Goal: Task Accomplishment & Management: Manage account settings

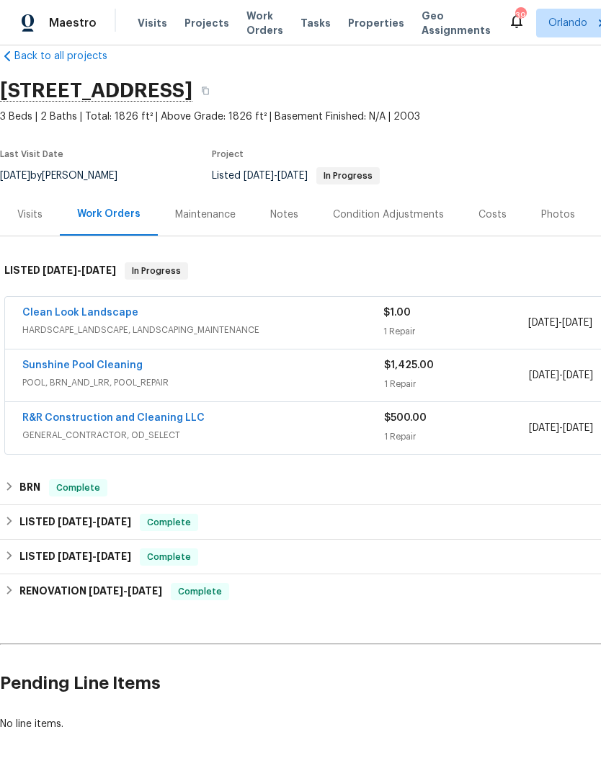
scroll to position [25, 0]
click at [93, 316] on link "Clean Look Landscape" at bounding box center [80, 313] width 116 height 10
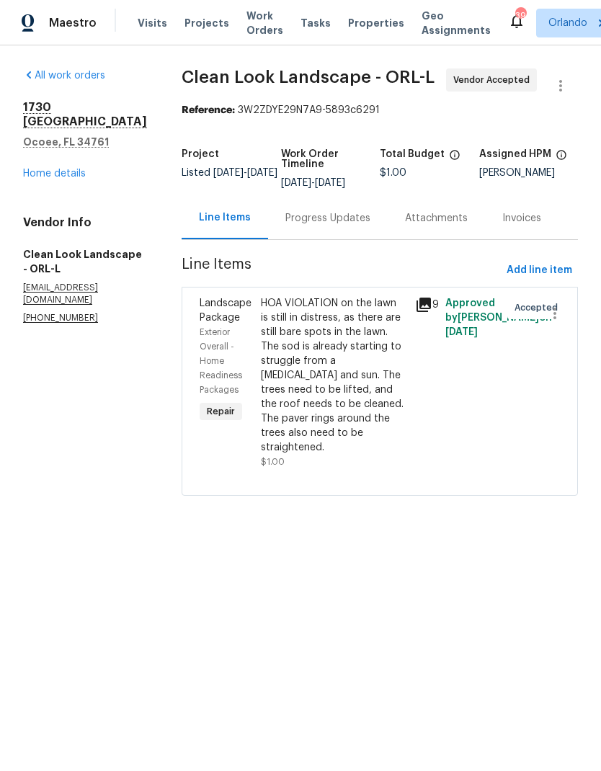
click at [344, 226] on div "Progress Updates" at bounding box center [327, 218] width 85 height 14
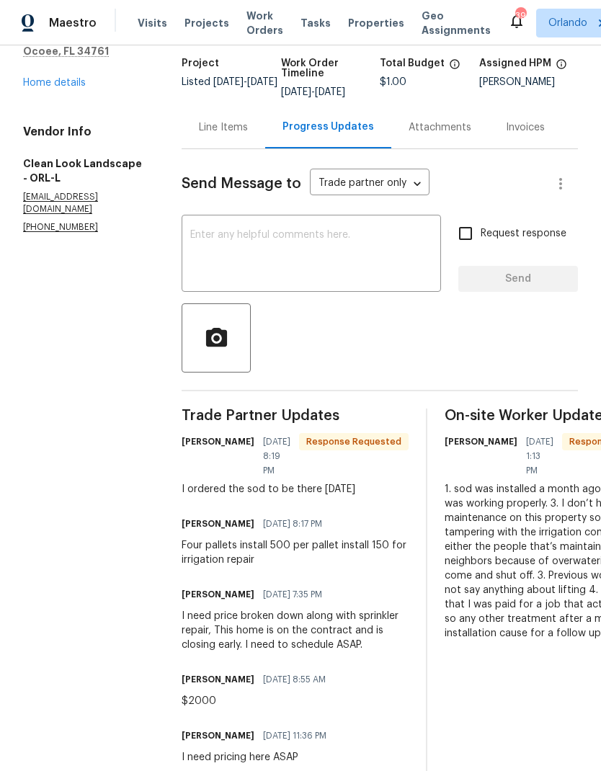
scroll to position [91, 0]
click at [222, 135] on div "Line Items" at bounding box center [223, 127] width 49 height 14
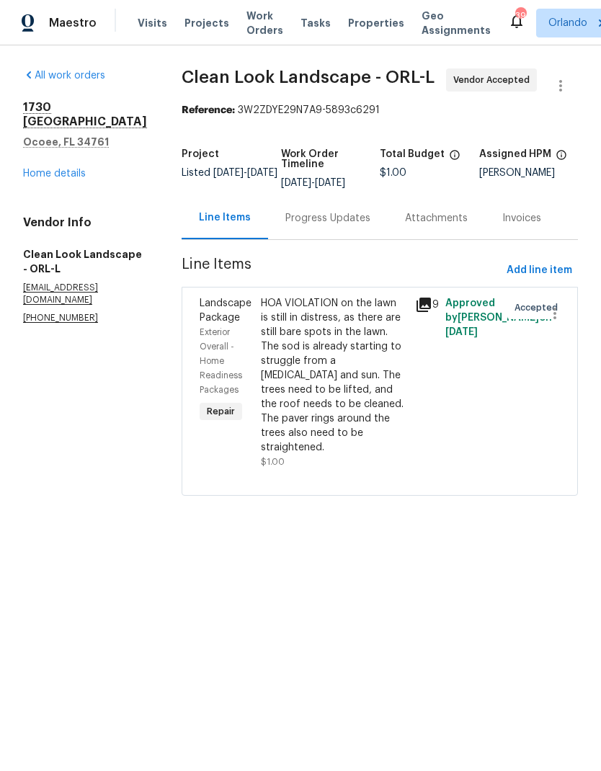
click at [361, 361] on div "HOA VIOLATION on the lawn is still in distress, as there are still bare spots i…" at bounding box center [333, 375] width 145 height 159
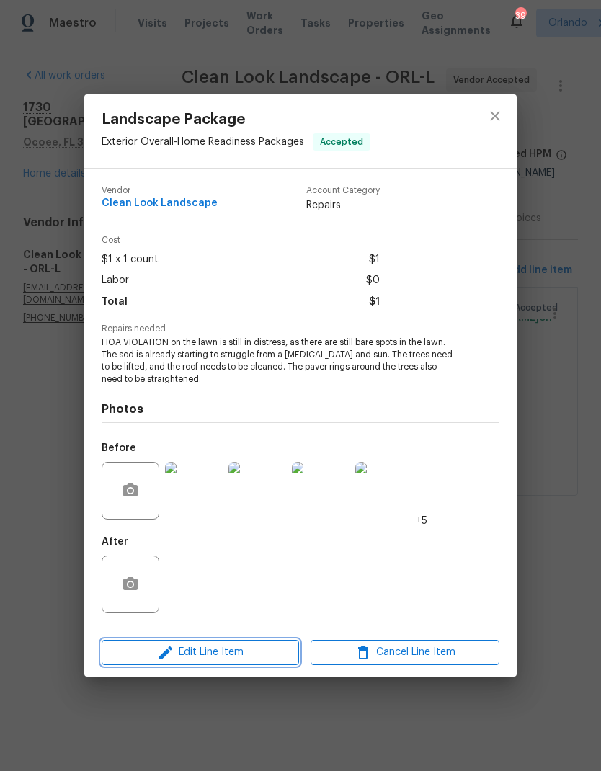
click at [244, 654] on span "Edit Line Item" at bounding box center [200, 652] width 189 height 18
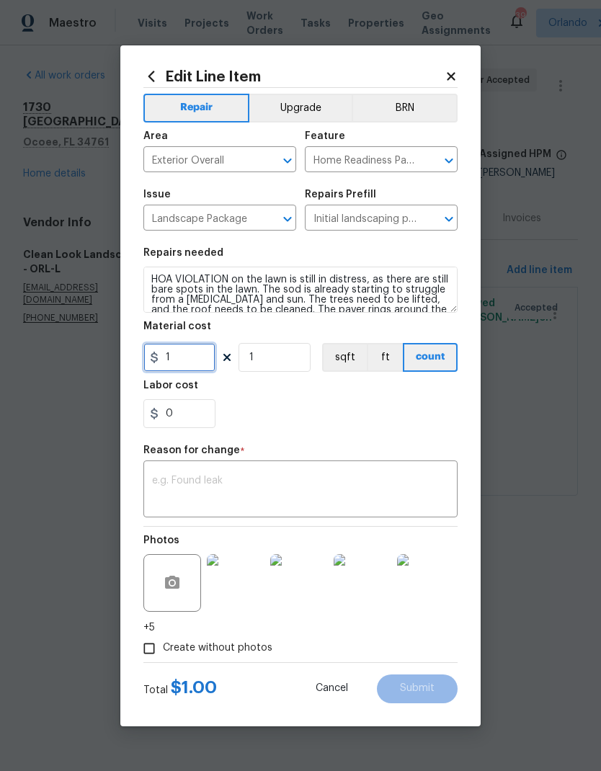
click at [203, 359] on input "1" at bounding box center [179, 357] width 72 height 29
type input "2000"
click at [424, 447] on div "Reason for change *" at bounding box center [300, 454] width 314 height 19
click at [360, 495] on textarea at bounding box center [300, 491] width 297 height 30
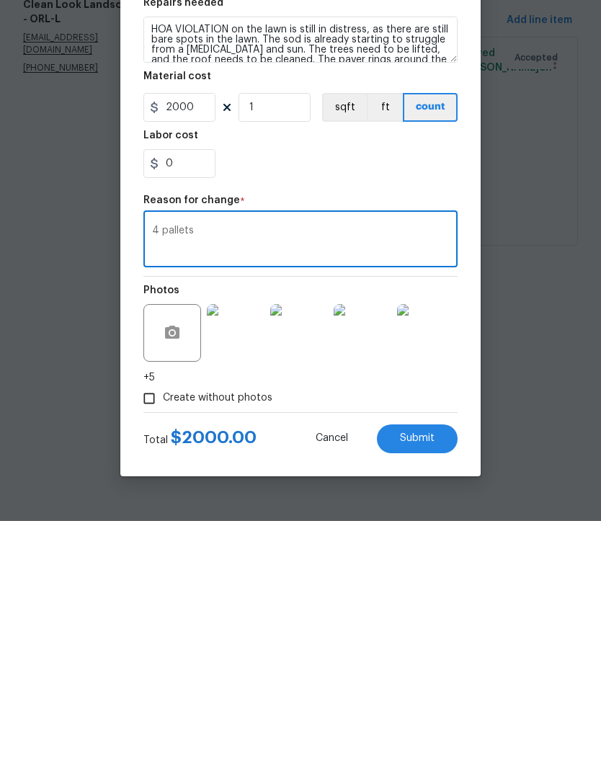
type textarea "4 pallets"
click at [442, 674] on button "Submit" at bounding box center [417, 688] width 81 height 29
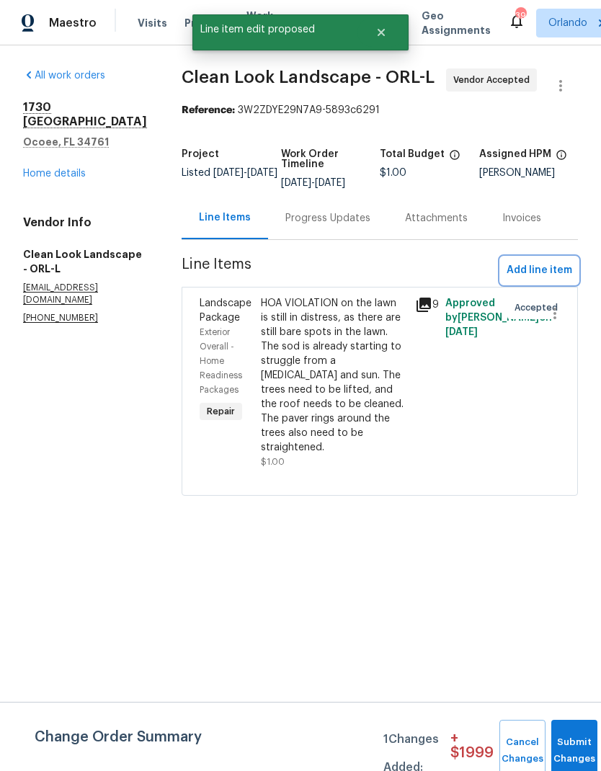
click at [551, 276] on span "Add line item" at bounding box center [540, 271] width 66 height 18
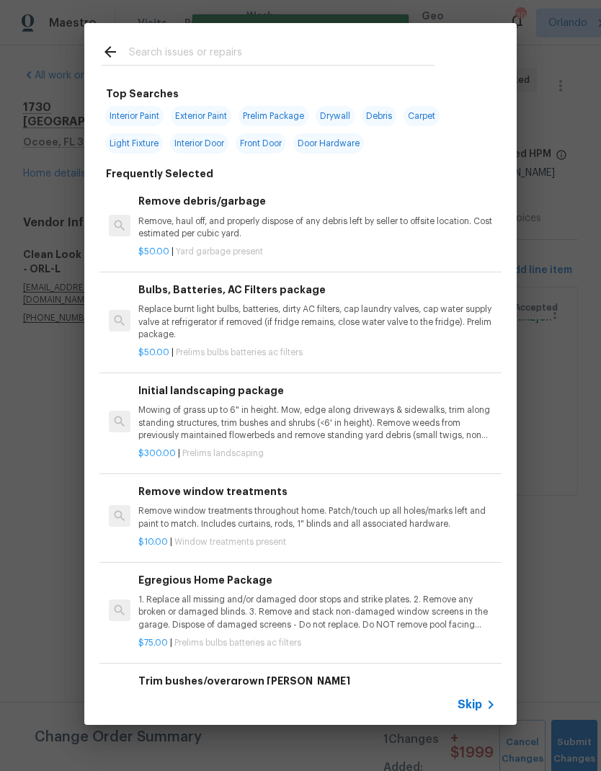
click at [290, 47] on input "text" at bounding box center [282, 54] width 306 height 22
type input "Irri"
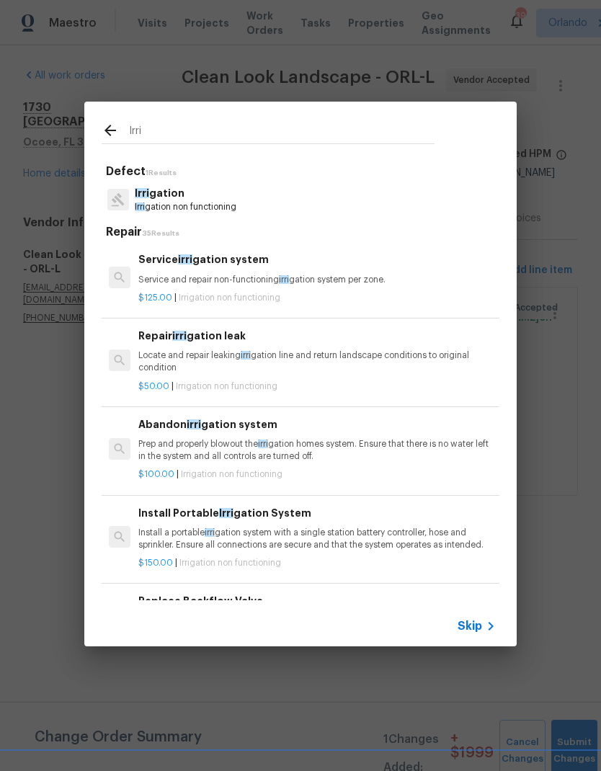
click at [329, 360] on p "Locate and repair leaking irri gation line and return landscape conditions to o…" at bounding box center [316, 361] width 357 height 24
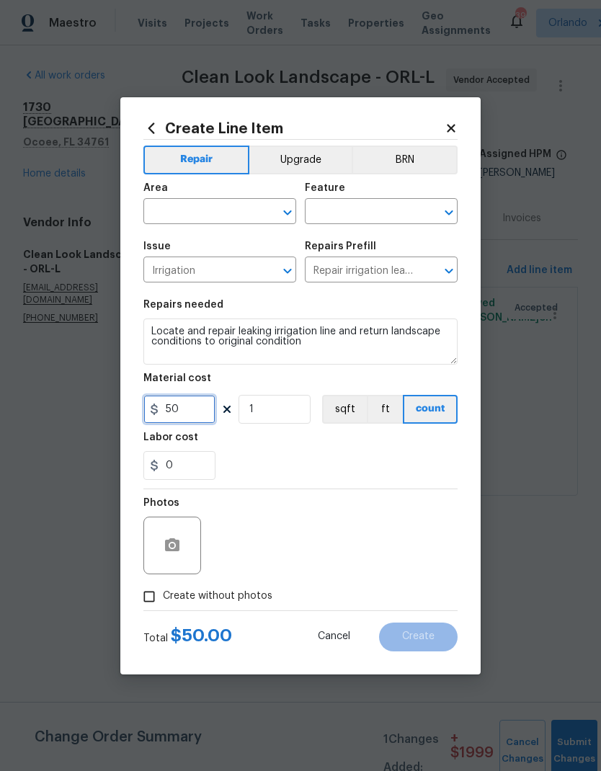
click at [187, 413] on input "50" at bounding box center [179, 409] width 72 height 29
click at [269, 222] on div "​" at bounding box center [219, 213] width 153 height 22
type input "150"
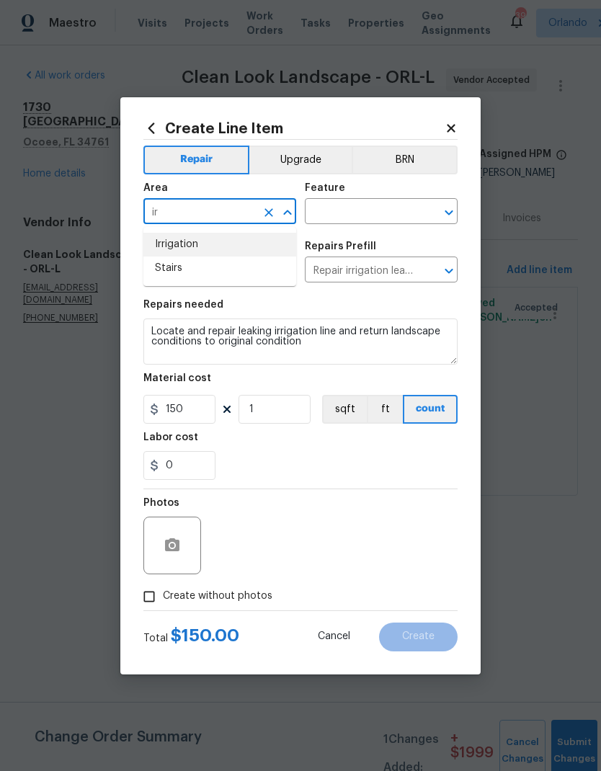
click at [233, 243] on li "Irrigation" at bounding box center [219, 245] width 153 height 24
type input "Irrigation"
click at [437, 217] on icon "Clear" at bounding box center [430, 212] width 14 height 14
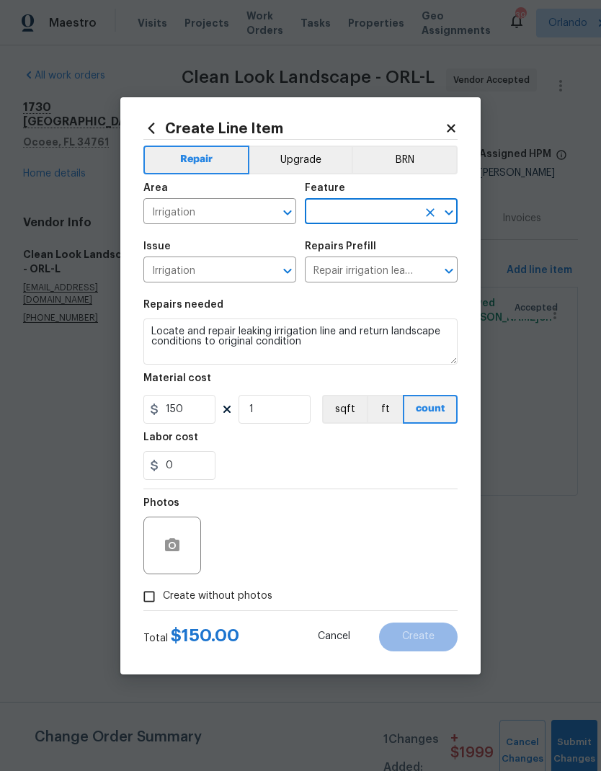
click at [445, 210] on icon "Open" at bounding box center [448, 212] width 17 height 17
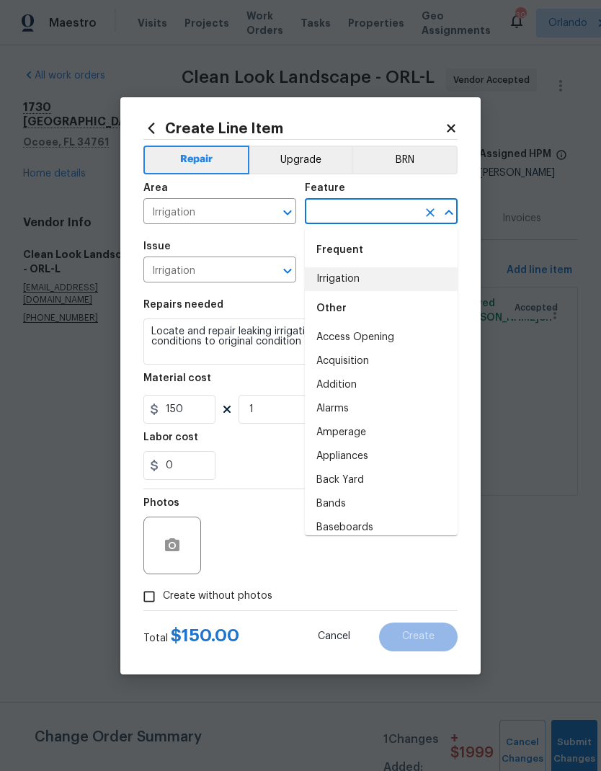
click at [383, 280] on li "Irrigation" at bounding box center [381, 279] width 153 height 24
type input "Irrigation"
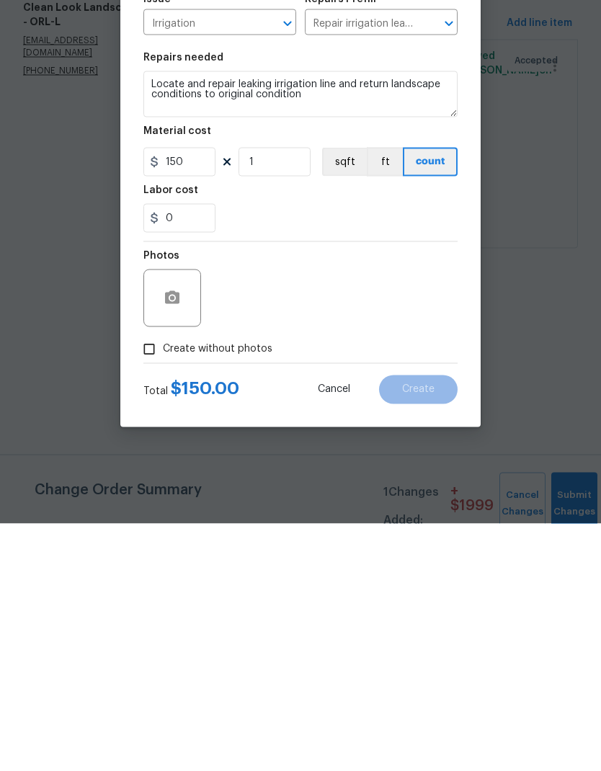
click at [152, 583] on input "Create without photos" at bounding box center [148, 596] width 27 height 27
checkbox input "true"
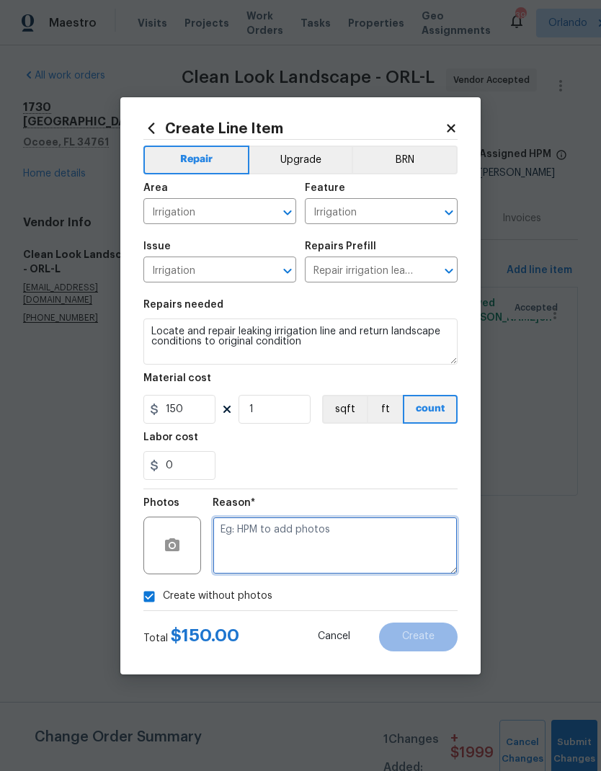
click at [311, 550] on textarea at bounding box center [335, 546] width 245 height 58
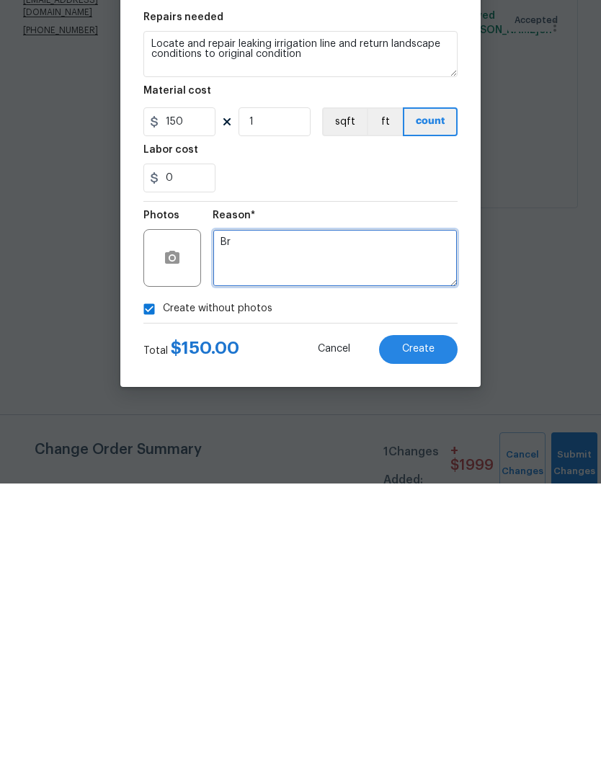
type textarea "B"
type textarea "Hoa"
click at [362, 583] on div "Create without photos" at bounding box center [300, 596] width 314 height 27
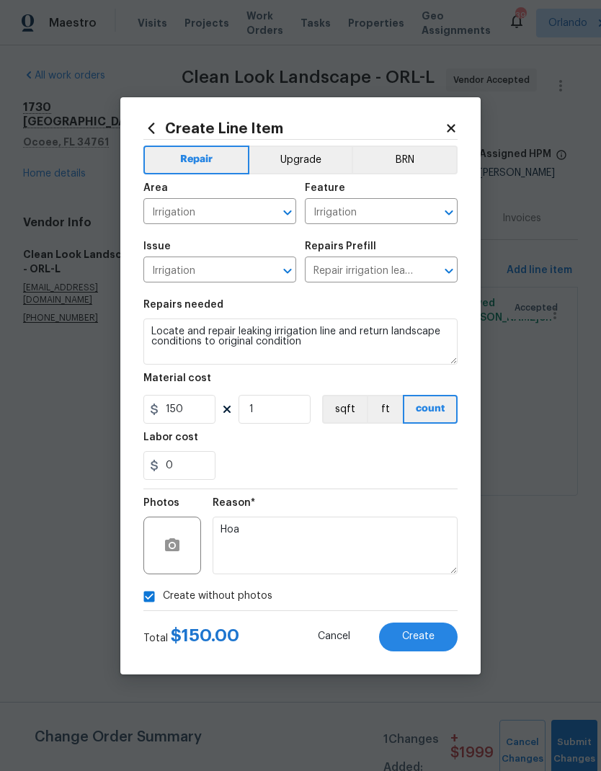
click at [413, 642] on span "Create" at bounding box center [418, 636] width 32 height 11
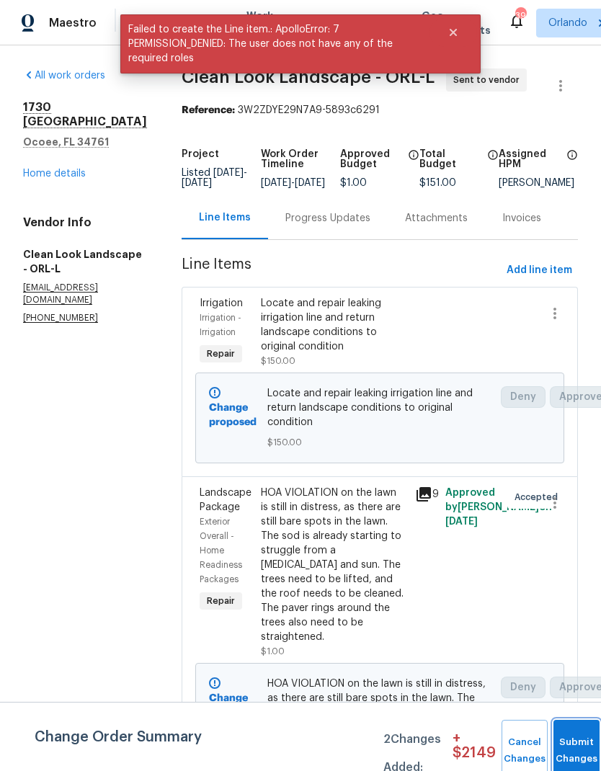
click at [571, 748] on button "Submit Changes" at bounding box center [576, 751] width 46 height 62
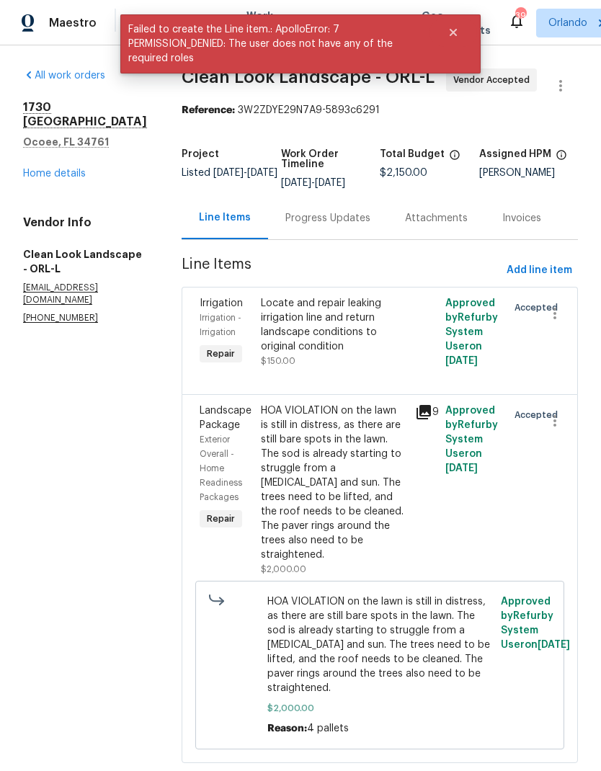
click at [318, 226] on div "Progress Updates" at bounding box center [327, 218] width 85 height 14
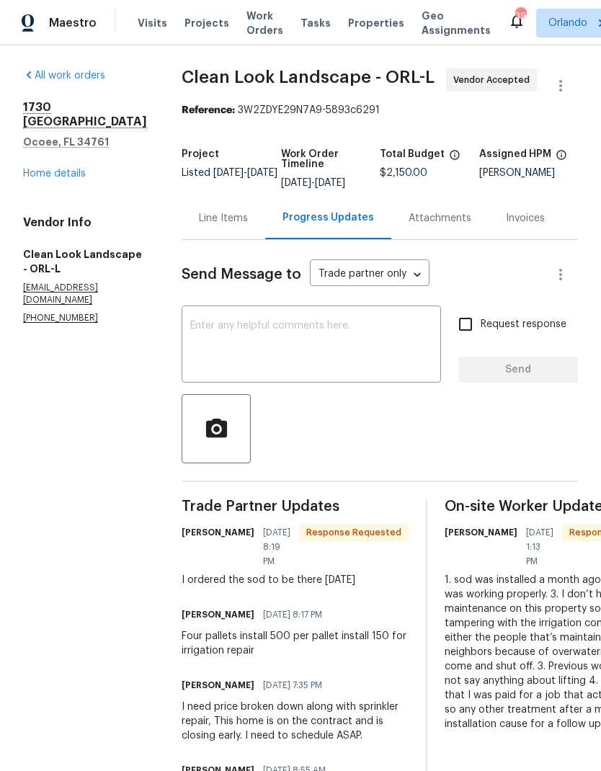
click at [330, 370] on textarea at bounding box center [311, 346] width 242 height 50
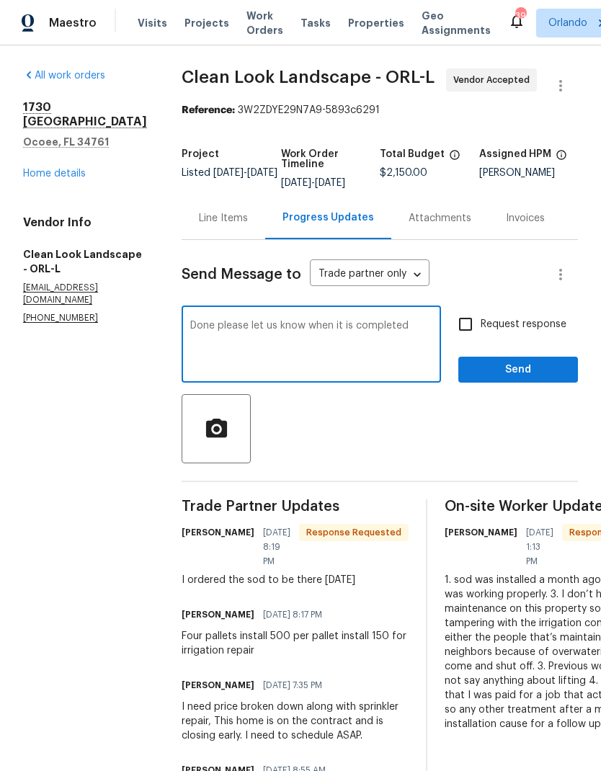
type textarea "Done please let us know when it is completed"
click at [471, 335] on input "Request response" at bounding box center [465, 324] width 30 height 30
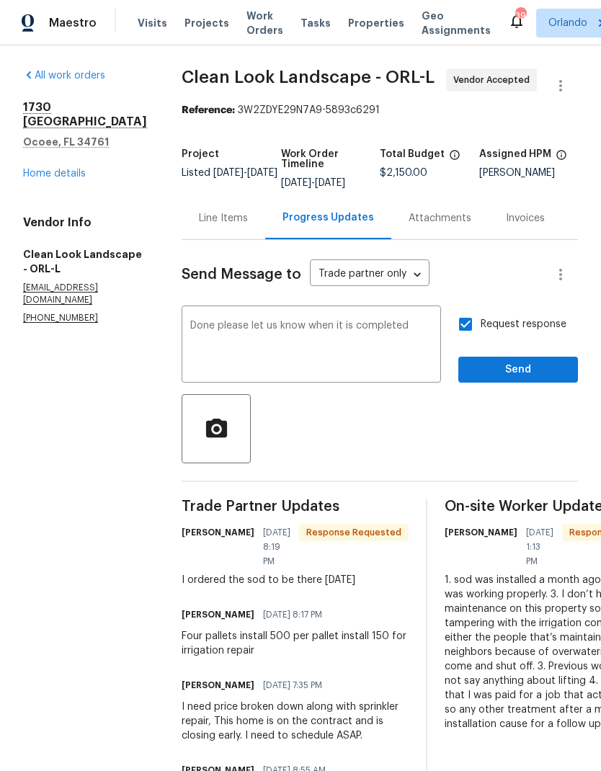
click at [466, 337] on input "Request response" at bounding box center [465, 324] width 30 height 30
click at [473, 333] on input "Request response" at bounding box center [465, 324] width 30 height 30
checkbox input "true"
click at [507, 378] on span "Send" at bounding box center [518, 370] width 97 height 18
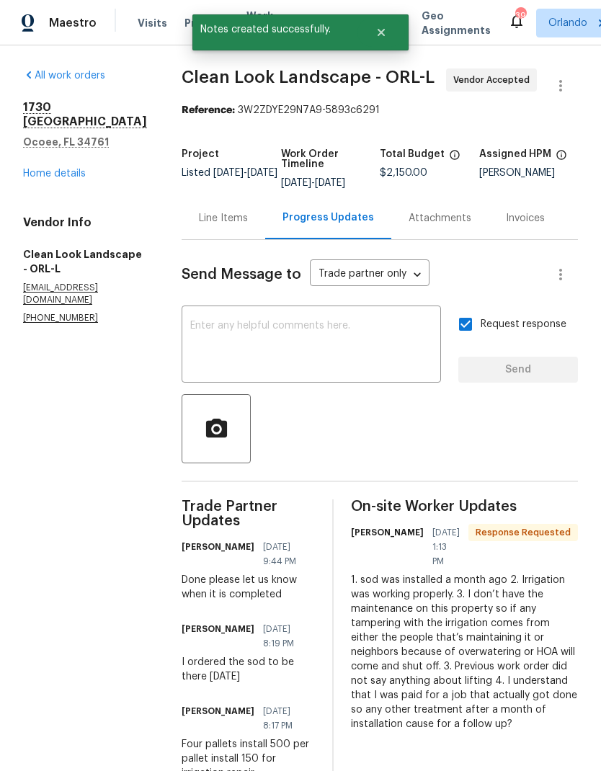
click at [79, 149] on div "1730 Lochshyre Loop Ocoee, FL 34761 Home details" at bounding box center [85, 140] width 124 height 81
click at [79, 148] on div "1730 Lochshyre Loop Ocoee, FL 34761 Home details" at bounding box center [85, 140] width 124 height 81
click at [77, 169] on link "Home details" at bounding box center [54, 174] width 63 height 10
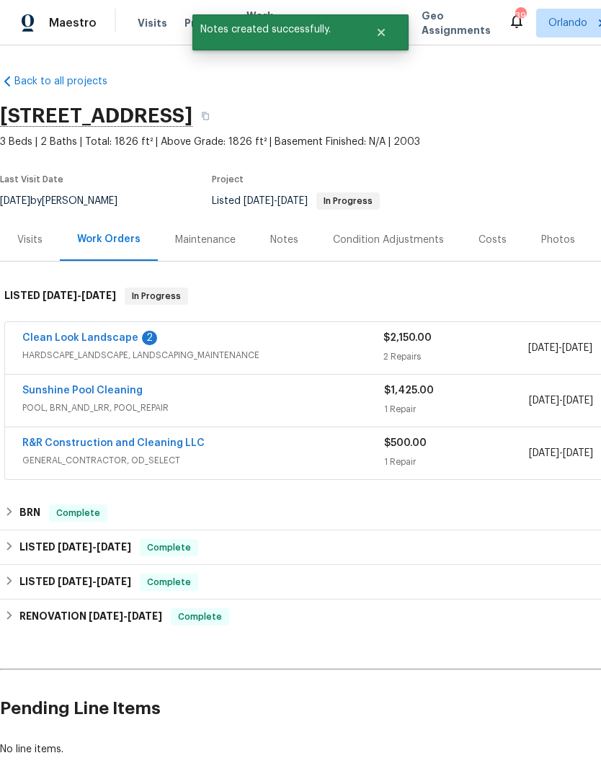
click at [118, 341] on link "Clean Look Landscape" at bounding box center [80, 338] width 116 height 10
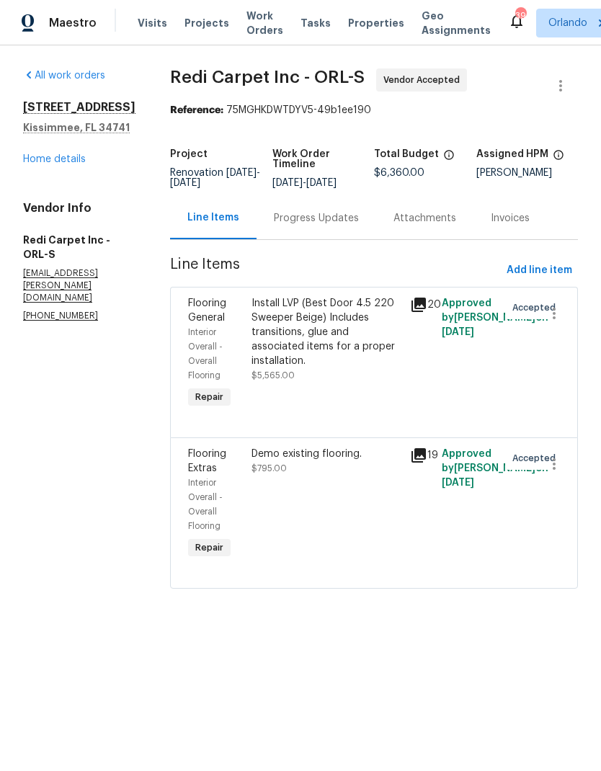
click at [314, 226] on div "Progress Updates" at bounding box center [316, 218] width 85 height 14
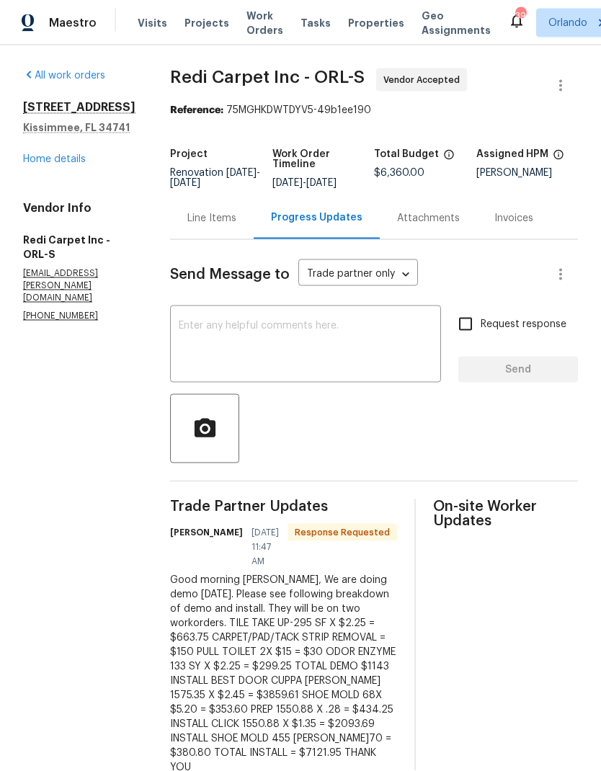
scroll to position [58, 0]
click at [219, 211] on div "Line Items" at bounding box center [211, 218] width 49 height 14
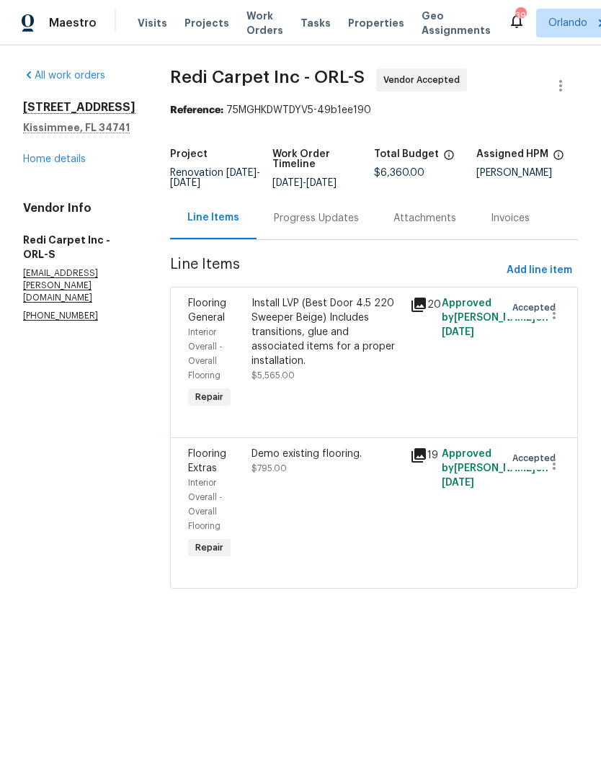
click at [318, 476] on div "Demo existing flooring. $795.00" at bounding box center [326, 461] width 150 height 29
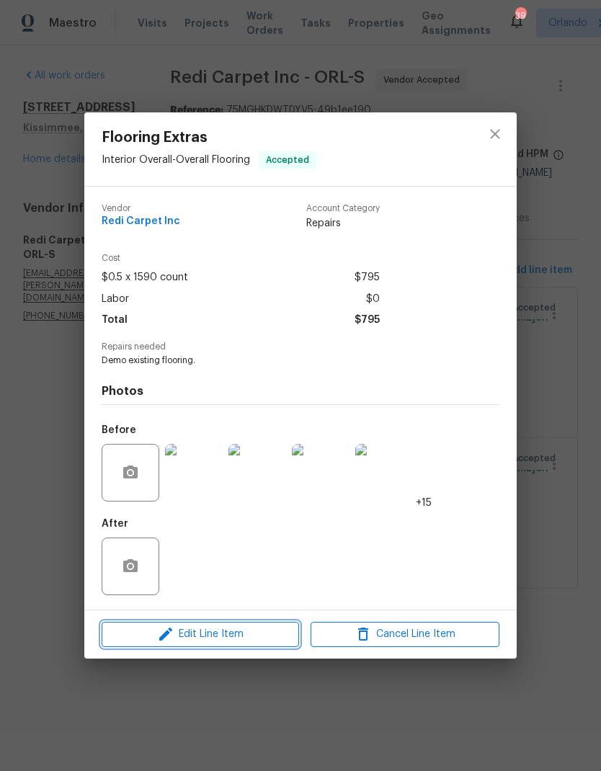
click at [239, 636] on span "Edit Line Item" at bounding box center [200, 634] width 189 height 18
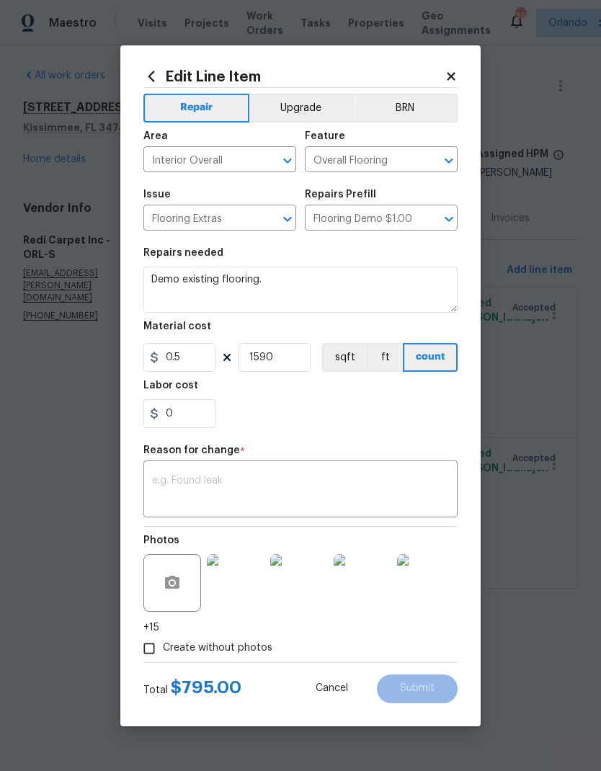
click at [290, 484] on textarea at bounding box center [300, 491] width 297 height 30
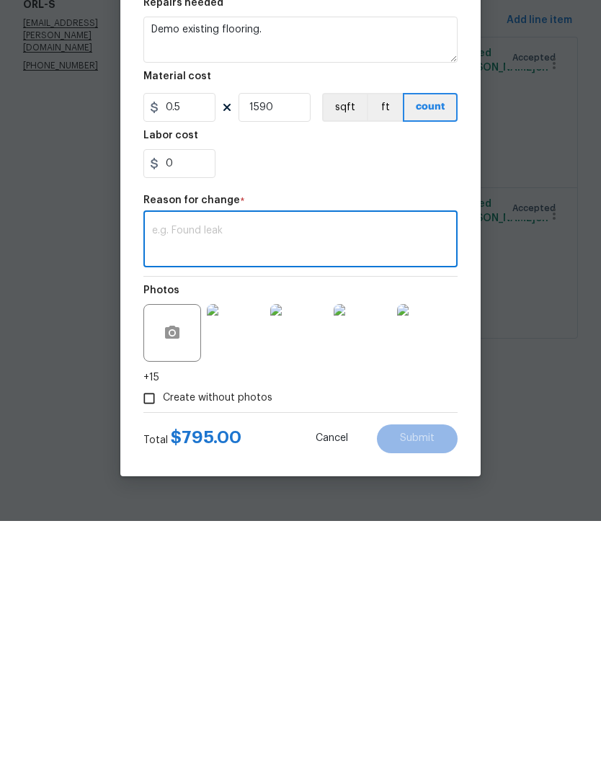
click at [216, 476] on textarea at bounding box center [300, 491] width 297 height 30
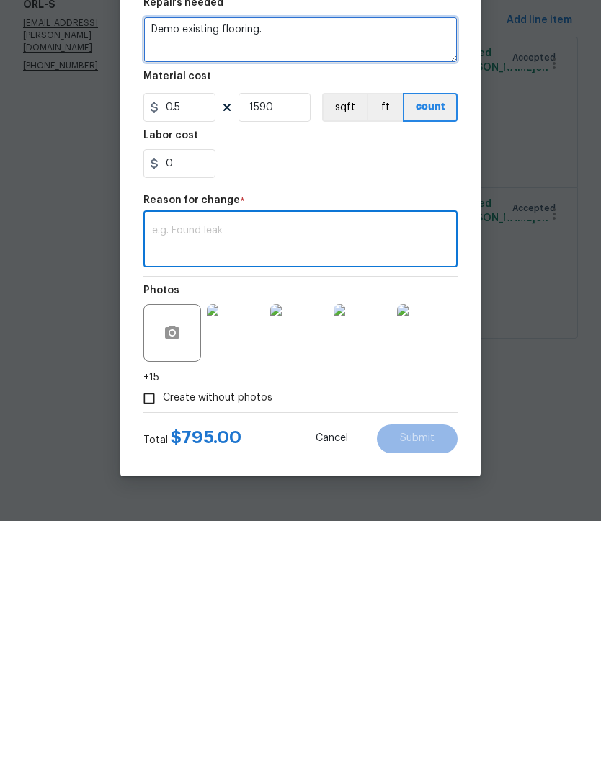
click at [296, 267] on textarea "Demo existing flooring." at bounding box center [300, 290] width 314 height 46
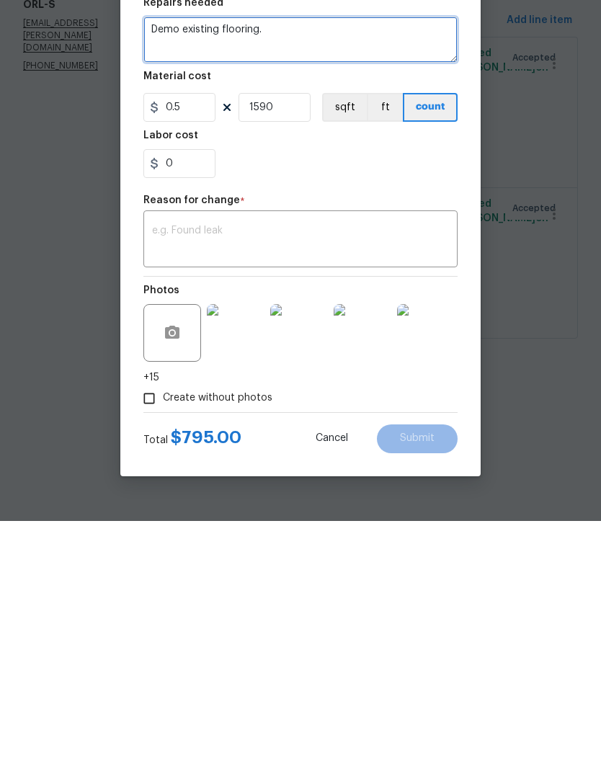
click at [313, 267] on textarea "Demo existing flooring." at bounding box center [300, 290] width 314 height 46
click at [305, 267] on textarea "Demo existing flooring." at bounding box center [300, 290] width 314 height 46
click at [306, 267] on textarea "Demo existing flooring." at bounding box center [300, 290] width 314 height 46
click at [299, 267] on textarea "Demo existing flooring." at bounding box center [300, 290] width 314 height 46
click at [295, 267] on textarea "Demo existing flooring." at bounding box center [300, 290] width 314 height 46
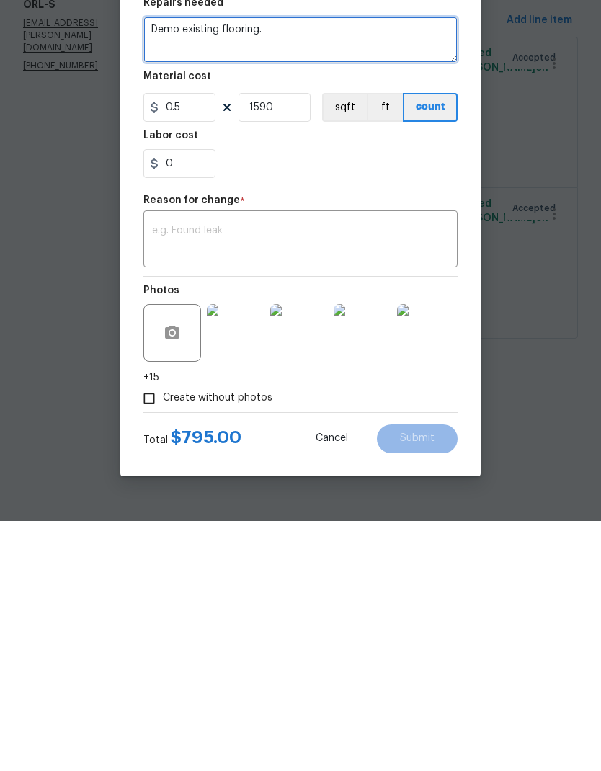
paste textarea "TILE TAKE UP-295 SF X $2.25 = $663.75"
type textarea "Demo existing flooring. TILE TAKE UP-295 SF X $"
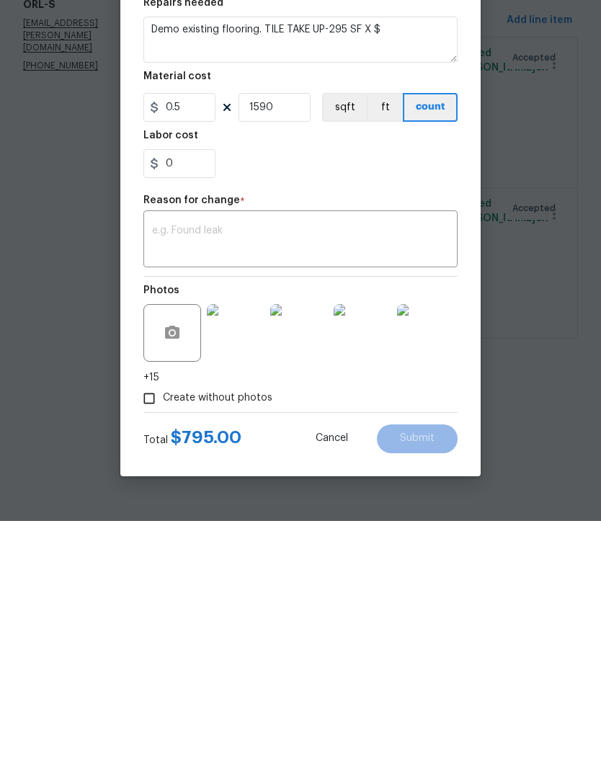
click at [338, 683] on span "Cancel" at bounding box center [332, 688] width 32 height 11
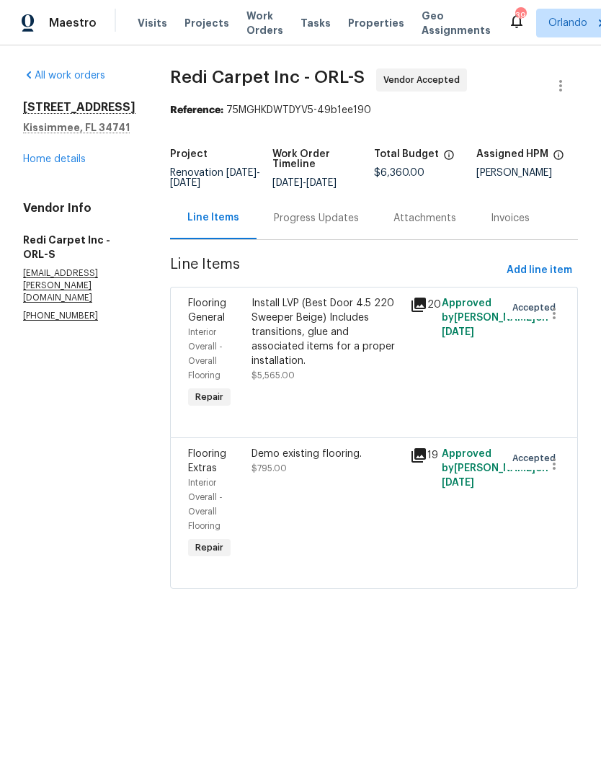
click at [324, 226] on div "Progress Updates" at bounding box center [316, 218] width 85 height 14
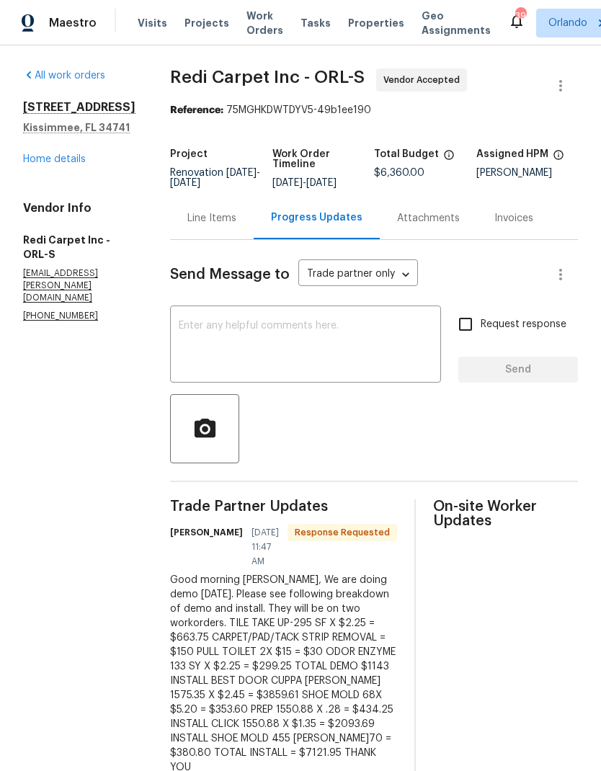
scroll to position [58, 0]
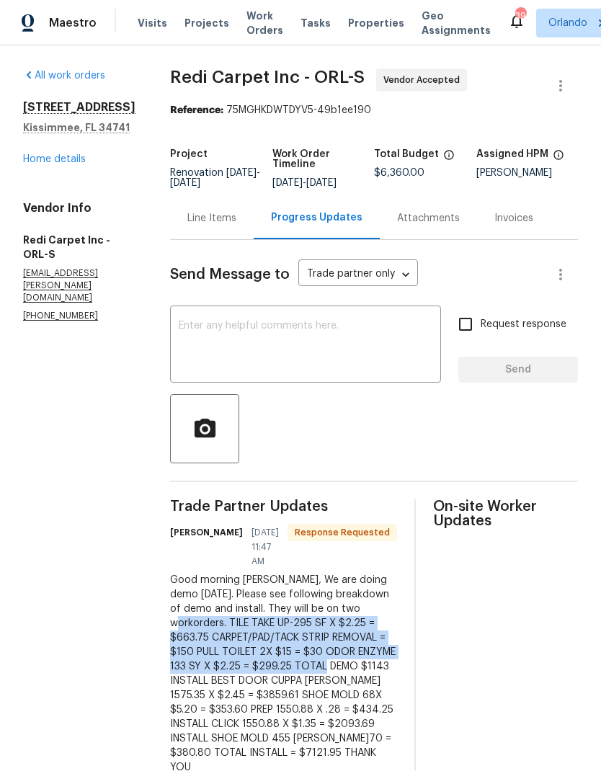
copy div "TILE TAKE UP-295 SF X $2.25 = $663.75 CARPET/PAD/TACK STRIP REMOVAL = $150 PULL…"
click at [226, 211] on div "Line Items" at bounding box center [211, 218] width 49 height 14
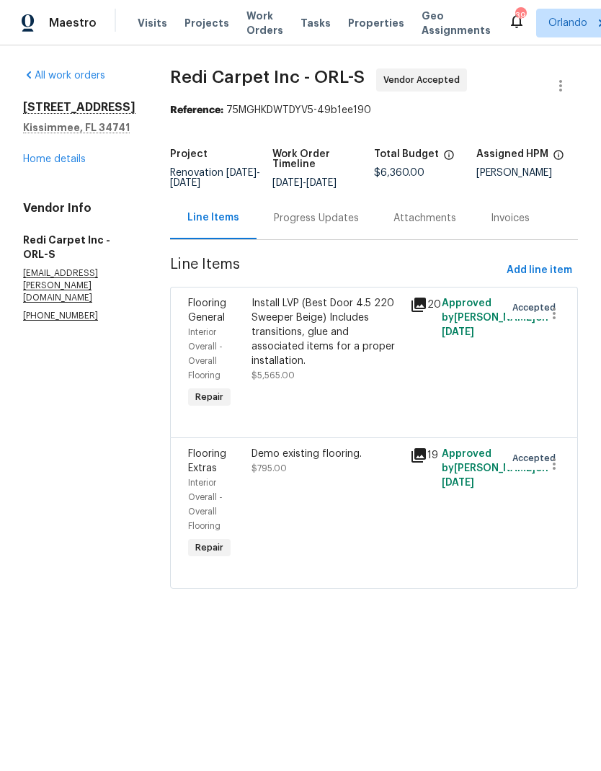
click at [311, 461] on div "Demo existing flooring." at bounding box center [326, 454] width 150 height 14
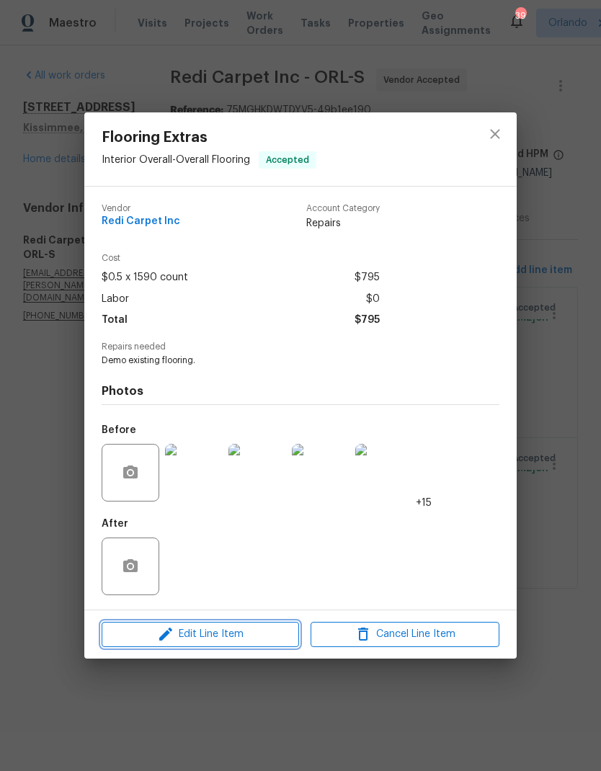
click at [237, 643] on span "Edit Line Item" at bounding box center [200, 634] width 189 height 18
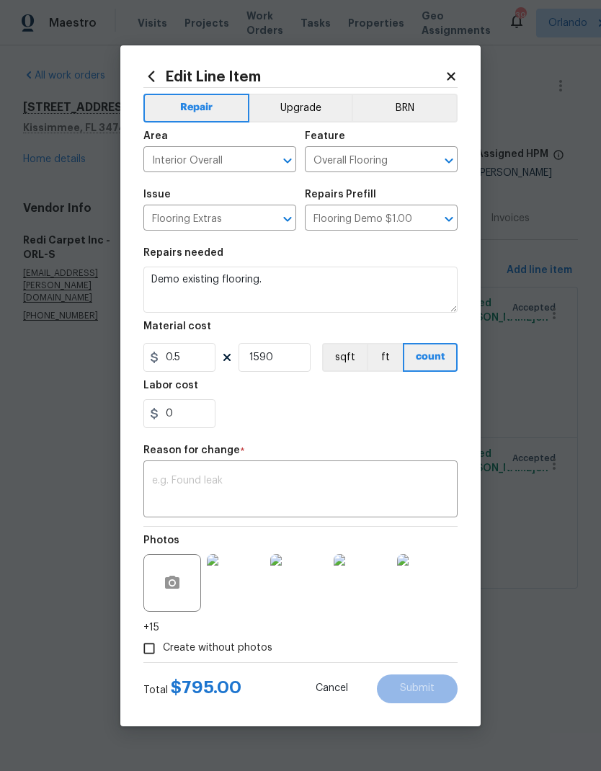
click at [260, 482] on textarea at bounding box center [300, 491] width 297 height 30
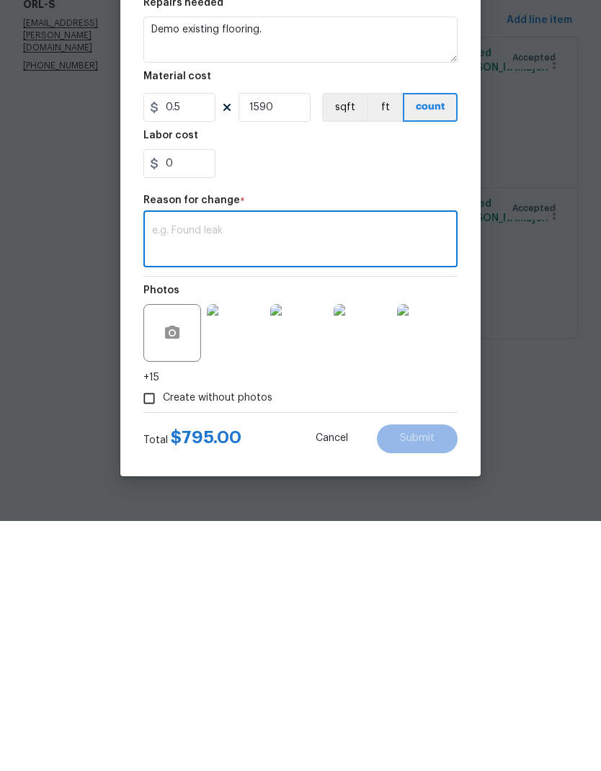
click at [209, 476] on textarea at bounding box center [300, 491] width 297 height 30
paste textarea "TILE TAKE UP-295 SF X $2.25 = $663.75 CARPET/PAD/TACK STRIP REMOVAL = $150 PULL…"
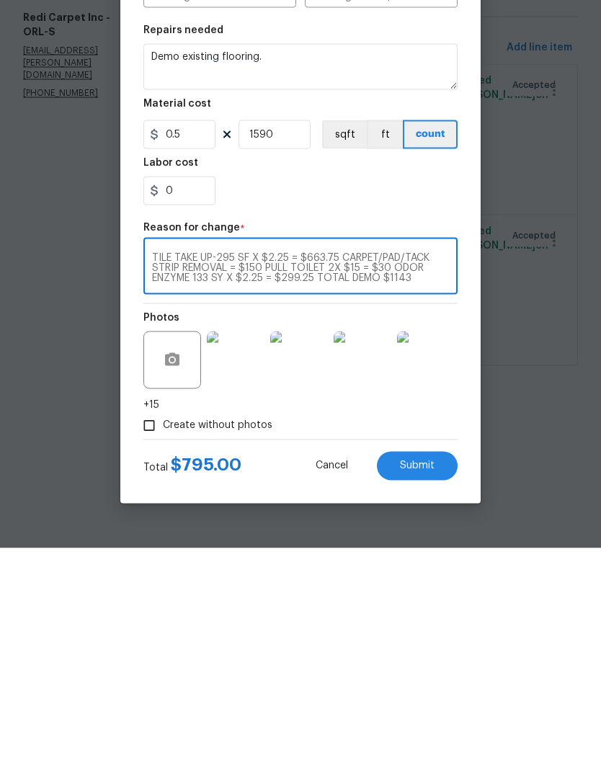
type textarea "TILE TAKE UP-295 SF X $2.25 = $663.75 CARPET/PAD/TACK STRIP REMOVAL = $150 PULL…"
click at [305, 267] on textarea "Demo existing flooring." at bounding box center [300, 290] width 314 height 46
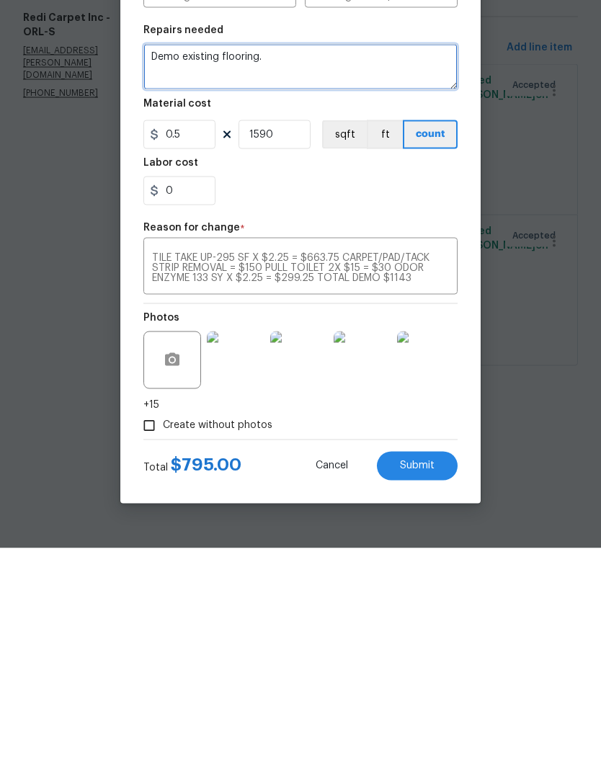
click at [318, 267] on textarea "Demo existing flooring." at bounding box center [300, 290] width 314 height 46
paste textarea "TILE TAKE UP-295 SF X $2.25 = $663.75 CARPET/PAD/TACK STRIP REMOVAL = $150 PULL…"
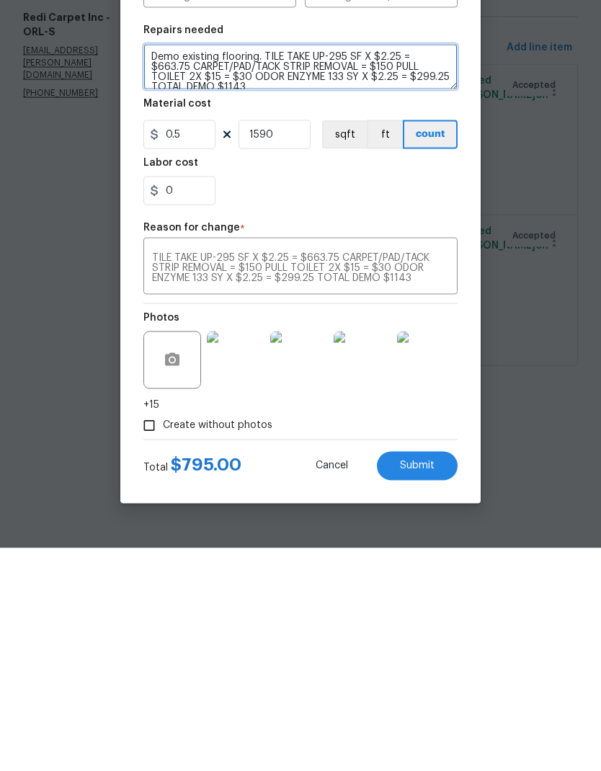
scroll to position [4, 0]
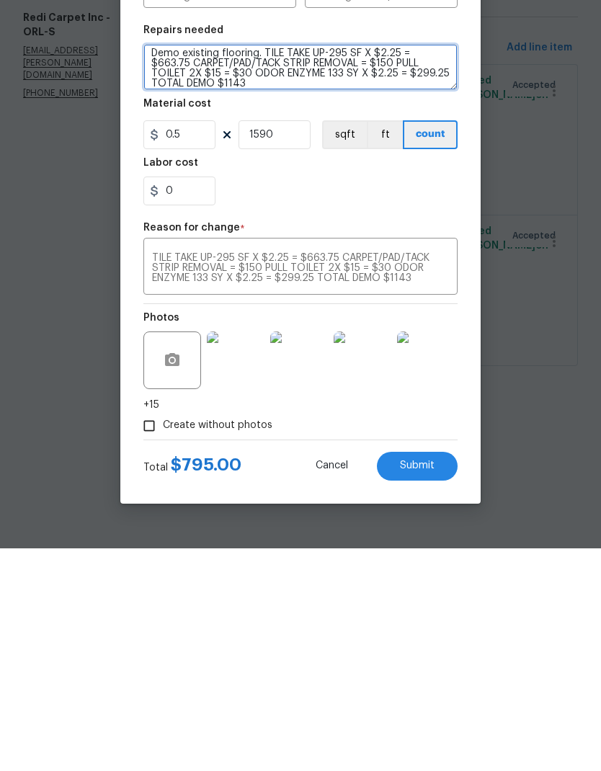
type textarea "Demo existing flooring. TILE TAKE UP-295 SF X $2.25 = $663.75 CARPET/PAD/TACK S…"
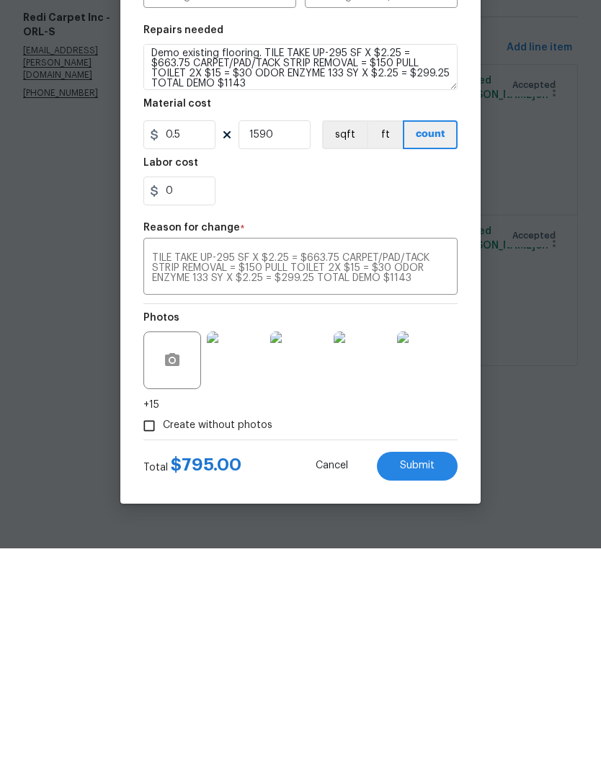
click at [165, 476] on textarea "TILE TAKE UP-295 SF X $2.25 = $663.75 CARPET/PAD/TACK STRIP REMOVAL = $150 PULL…" at bounding box center [300, 491] width 297 height 30
click at [164, 476] on textarea "TILE TAKE UP-295 SF X $2.25 = $663.75 CARPET/PAD/TACK STRIP REMOVAL = $150 PULL…" at bounding box center [300, 491] width 297 height 30
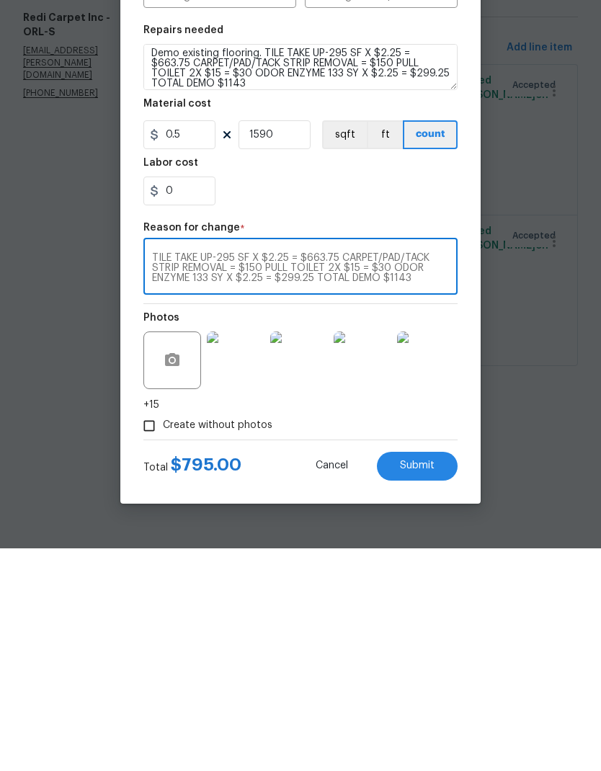
click at [158, 476] on textarea "TILE TAKE UP-295 SF X $2.25 = $663.75 CARPET/PAD/TACK STRIP REMOVAL = $150 PULL…" at bounding box center [300, 491] width 297 height 30
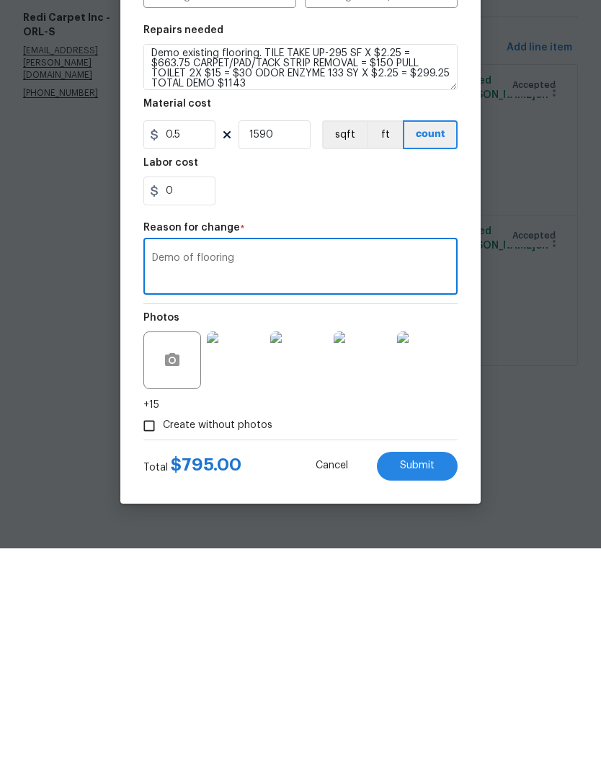
type textarea "Demo of flooring"
click at [397, 399] on div "0" at bounding box center [300, 413] width 314 height 29
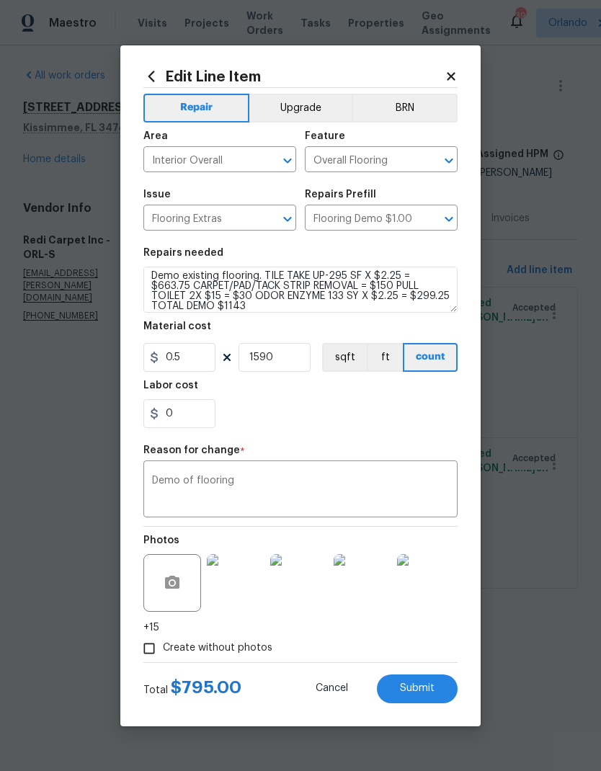
click at [432, 687] on span "Submit" at bounding box center [417, 688] width 35 height 11
type textarea "Demo existing flooring."
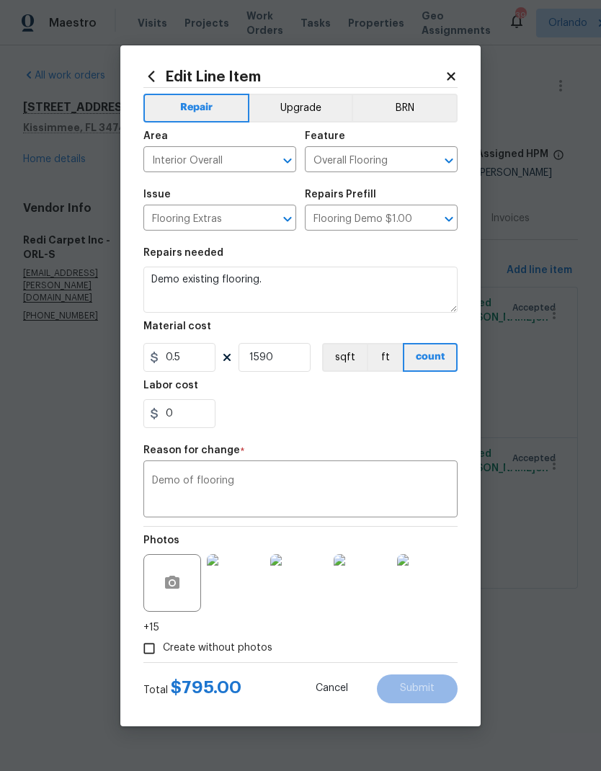
scroll to position [0, 0]
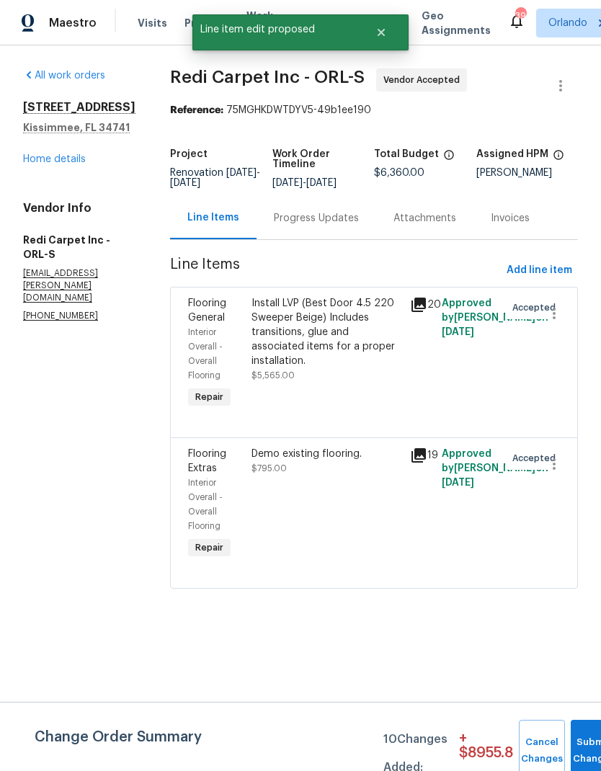
click at [308, 461] on div "Demo existing flooring." at bounding box center [326, 454] width 150 height 14
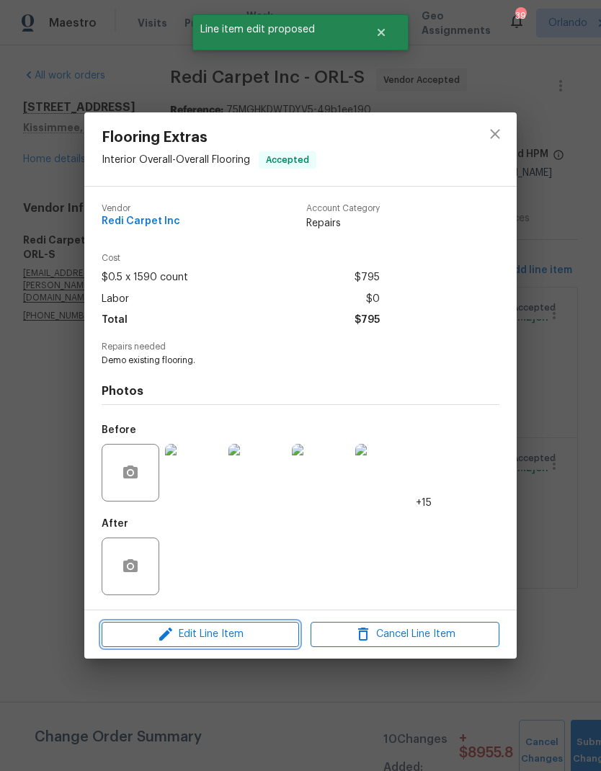
click at [253, 630] on span "Edit Line Item" at bounding box center [200, 634] width 189 height 18
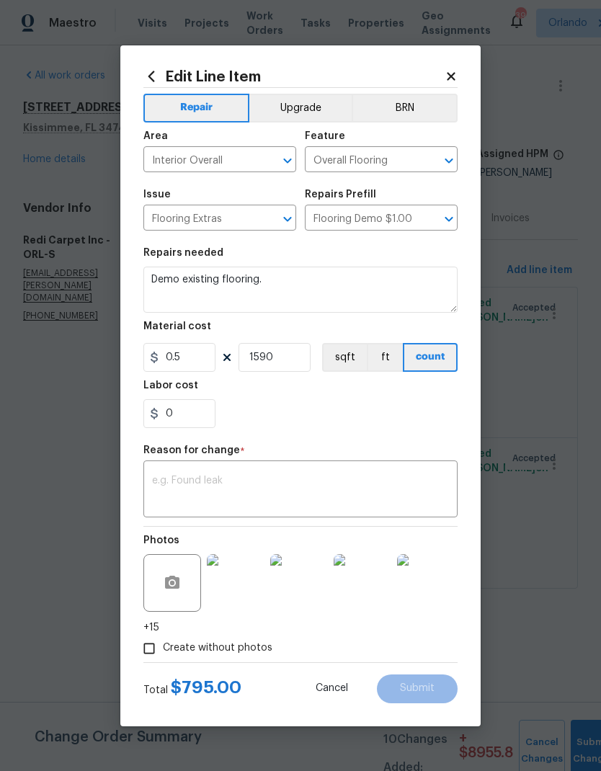
click at [455, 70] on icon at bounding box center [451, 76] width 13 height 13
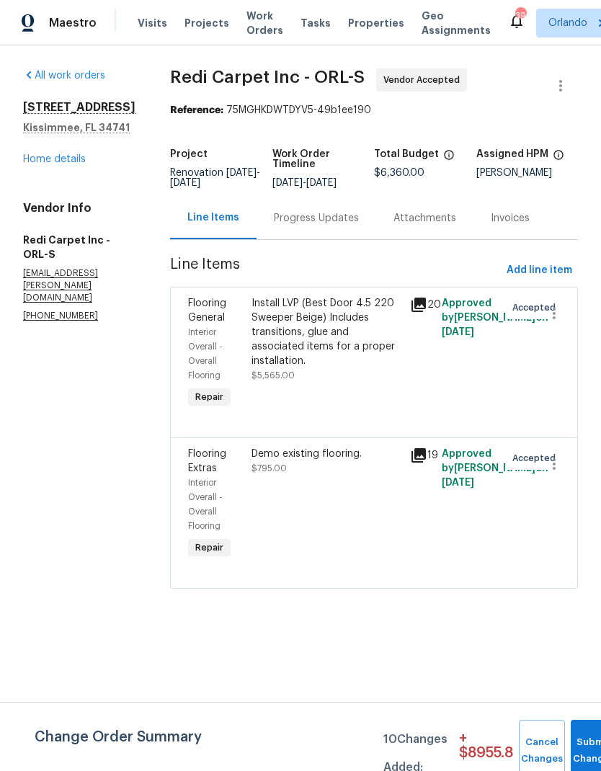
click at [448, 84] on span "Vendor Accepted" at bounding box center [424, 80] width 82 height 14
click at [330, 460] on div "Demo existing flooring." at bounding box center [326, 454] width 150 height 14
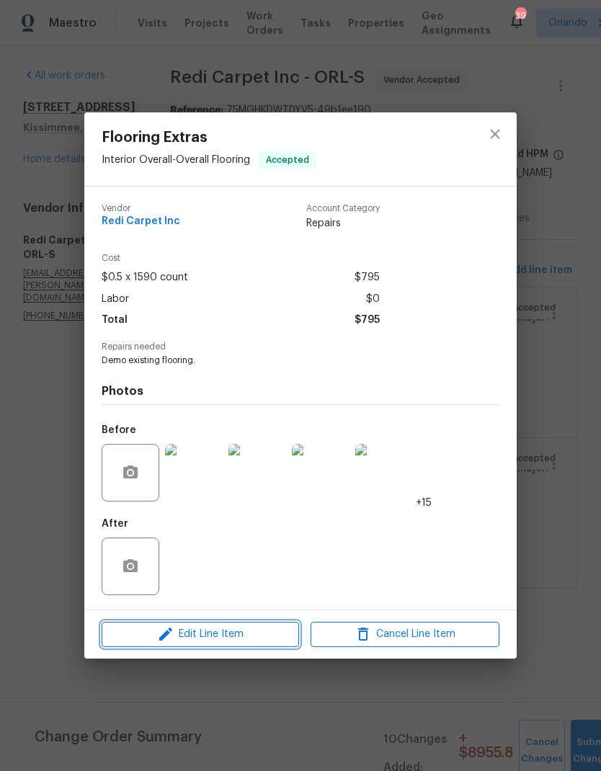
click at [248, 639] on span "Edit Line Item" at bounding box center [200, 634] width 189 height 18
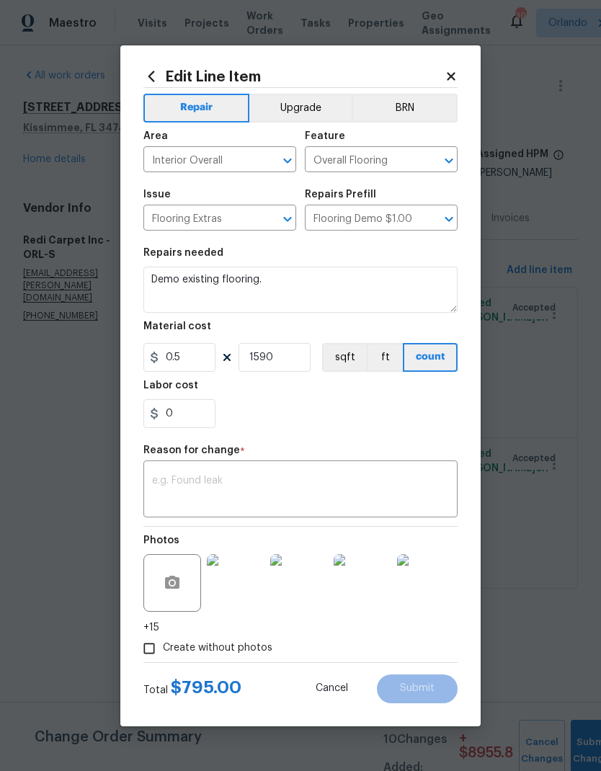
click at [342, 298] on textarea "Demo existing flooring." at bounding box center [300, 290] width 314 height 46
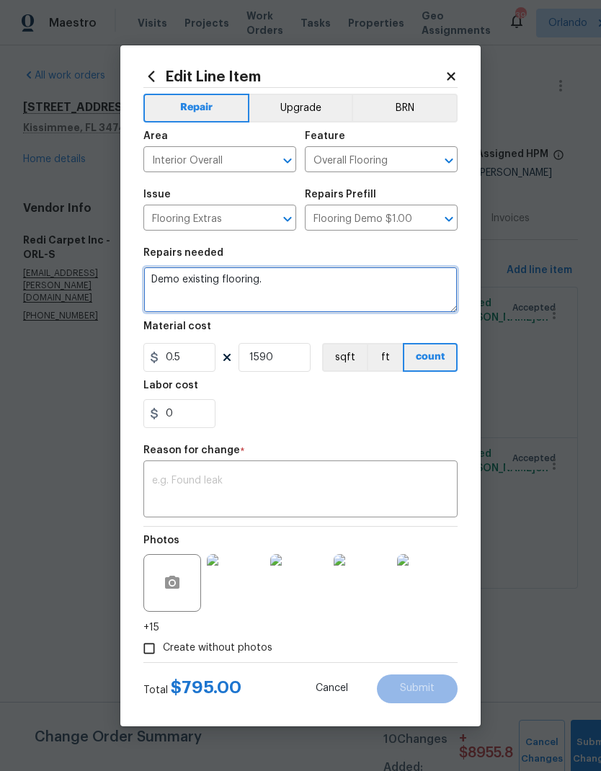
click at [347, 298] on textarea "Demo existing flooring." at bounding box center [300, 290] width 314 height 46
paste textarea "TILE TAKE UP-295 SF X $2.25 = $663.75 CARPET/PAD/TACK STRIP REMOVAL = $150 PULL…"
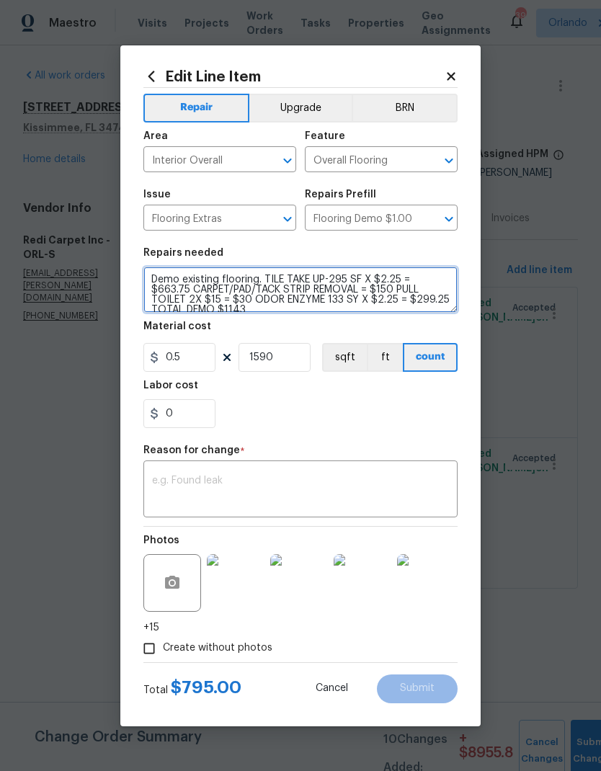
scroll to position [4, 0]
type textarea "Demo existing flooring. TILE TAKE UP-295 SF X $2.25 = $663.75 CARPET/PAD/TACK S…"
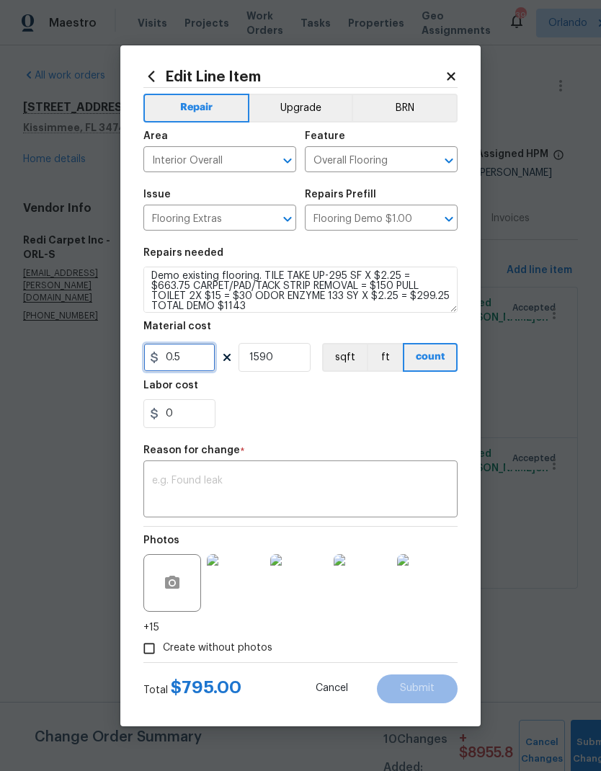
click at [207, 360] on input "0.5" at bounding box center [179, 357] width 72 height 29
type input "1143"
click at [308, 358] on input "1590" at bounding box center [275, 357] width 72 height 29
type input "1"
click at [379, 427] on div "0" at bounding box center [300, 413] width 314 height 29
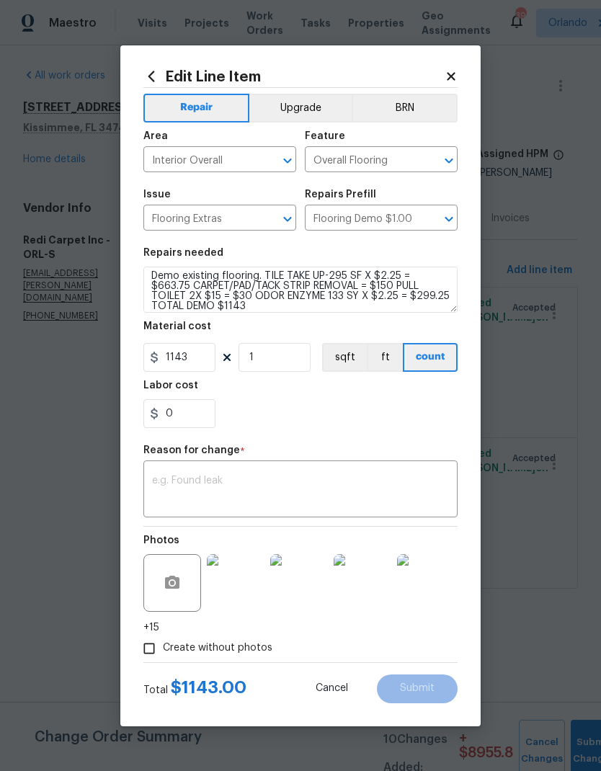
click at [316, 484] on textarea at bounding box center [300, 491] width 297 height 30
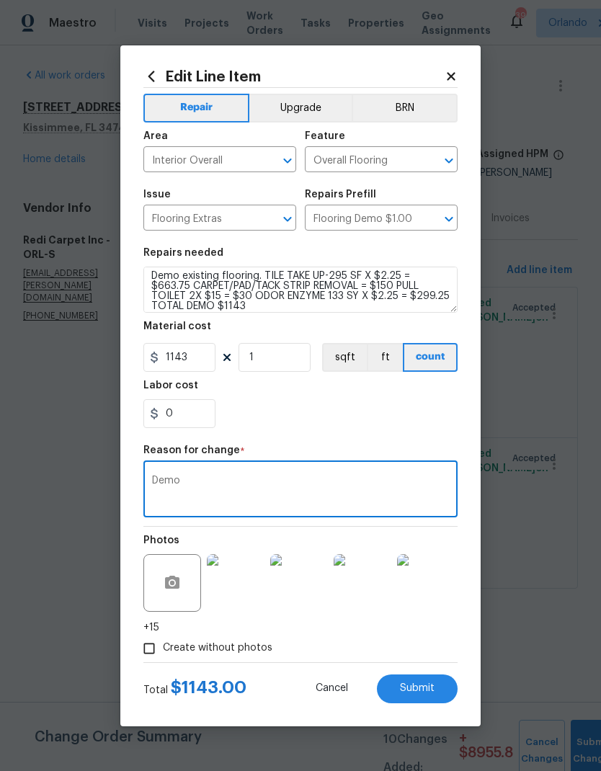
type textarea "Demo"
click at [428, 426] on div "0" at bounding box center [300, 413] width 314 height 29
click at [418, 694] on span "Submit" at bounding box center [417, 688] width 35 height 11
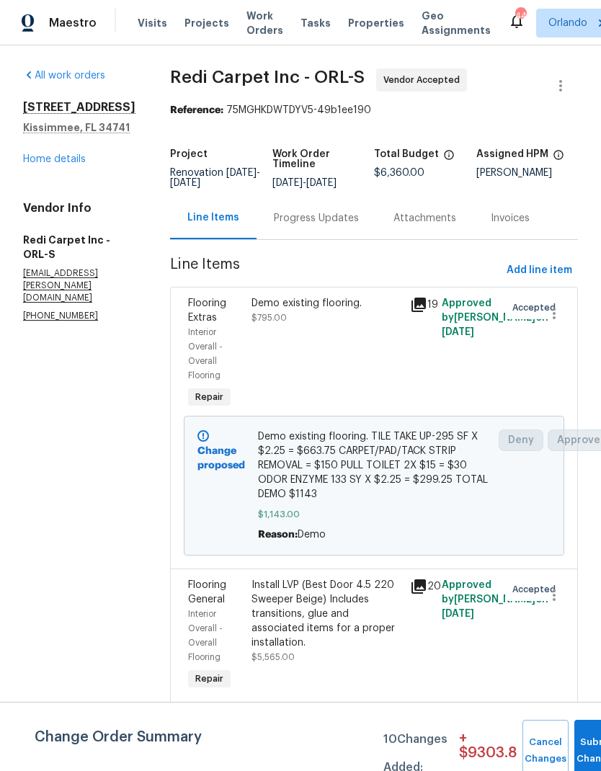
click at [325, 226] on div "Progress Updates" at bounding box center [316, 218] width 85 height 14
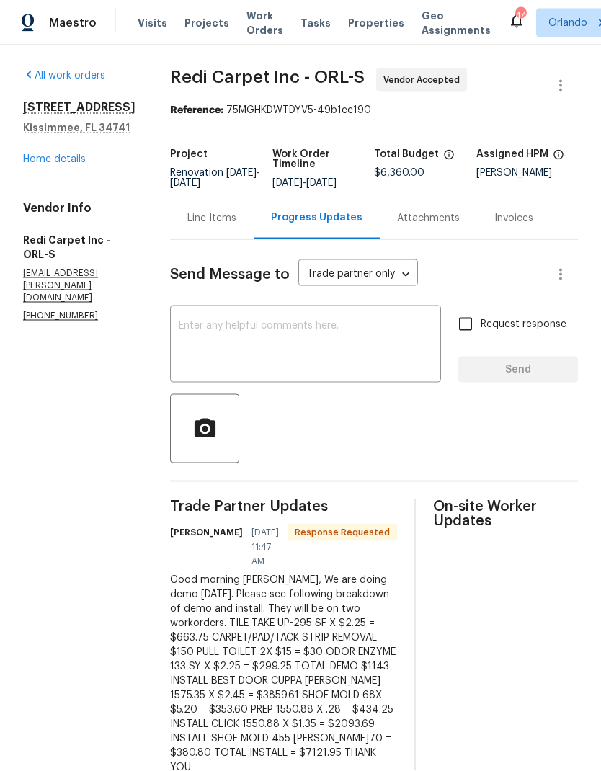
scroll to position [58, 0]
click at [220, 211] on div "Line Items" at bounding box center [211, 218] width 49 height 14
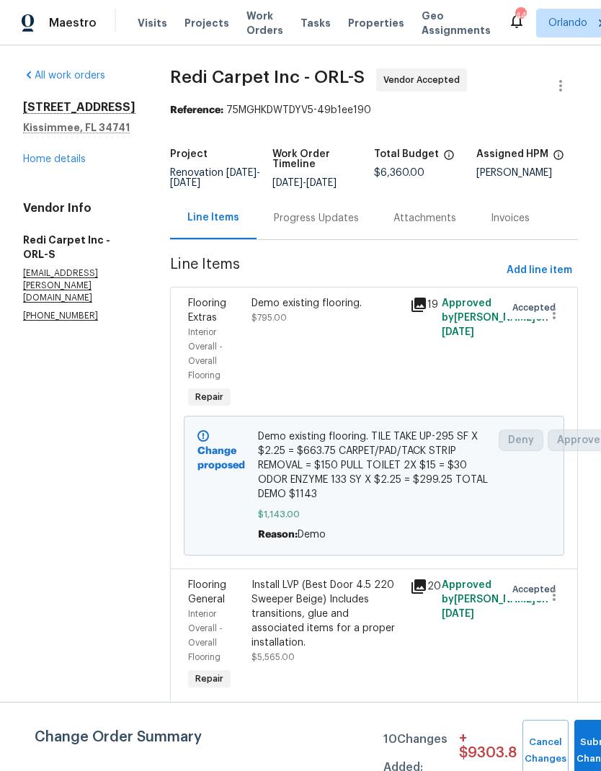
click at [63, 156] on link "Home details" at bounding box center [54, 159] width 63 height 10
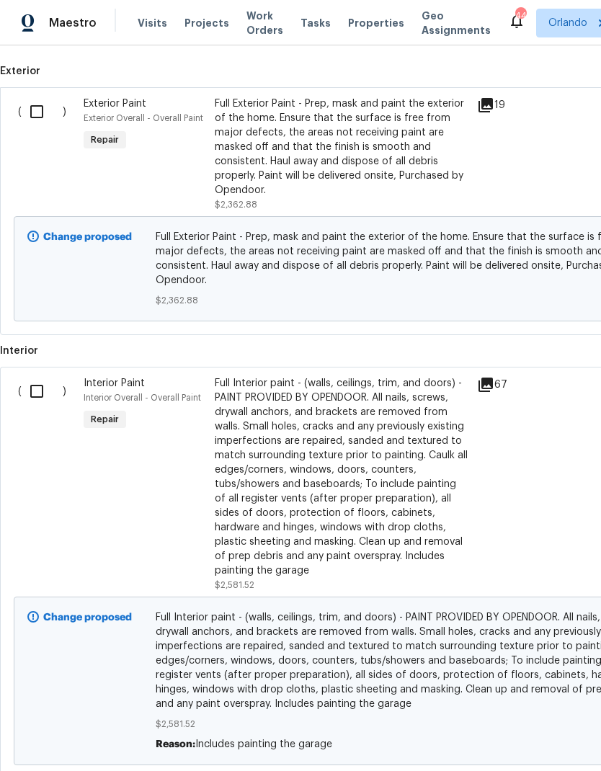
scroll to position [643, 0]
click at [26, 108] on input "checkbox" at bounding box center [42, 111] width 41 height 30
checkbox input "true"
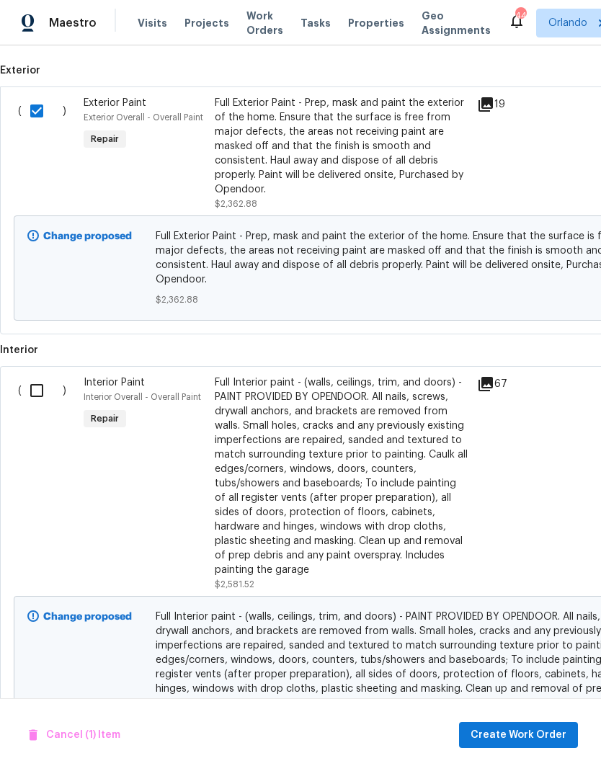
click at [42, 385] on input "checkbox" at bounding box center [42, 390] width 41 height 30
checkbox input "true"
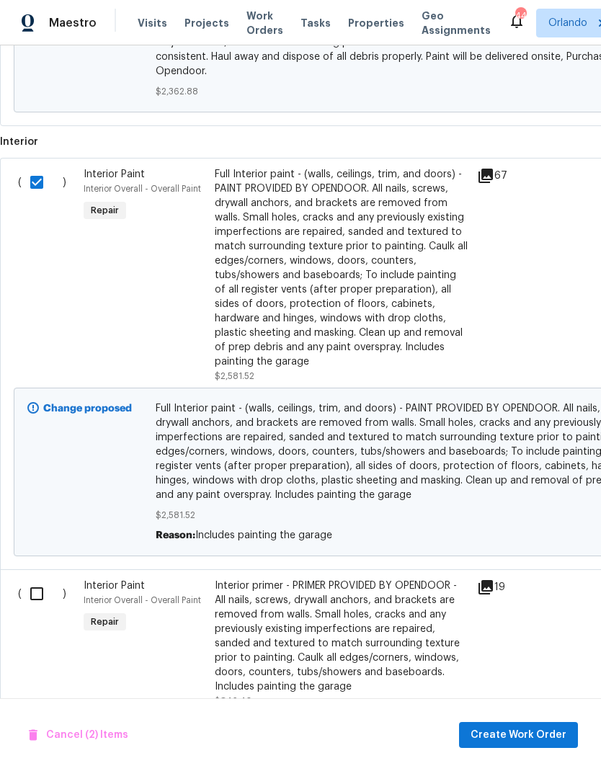
scroll to position [851, 0]
click at [30, 579] on input "checkbox" at bounding box center [42, 594] width 41 height 30
checkbox input "true"
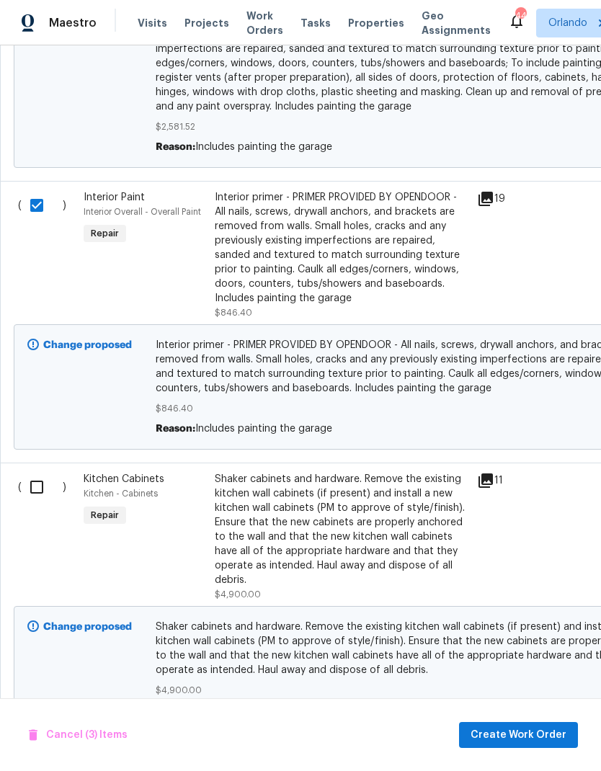
scroll to position [1239, 0]
click at [38, 472] on input "checkbox" at bounding box center [42, 487] width 41 height 30
checkbox input "true"
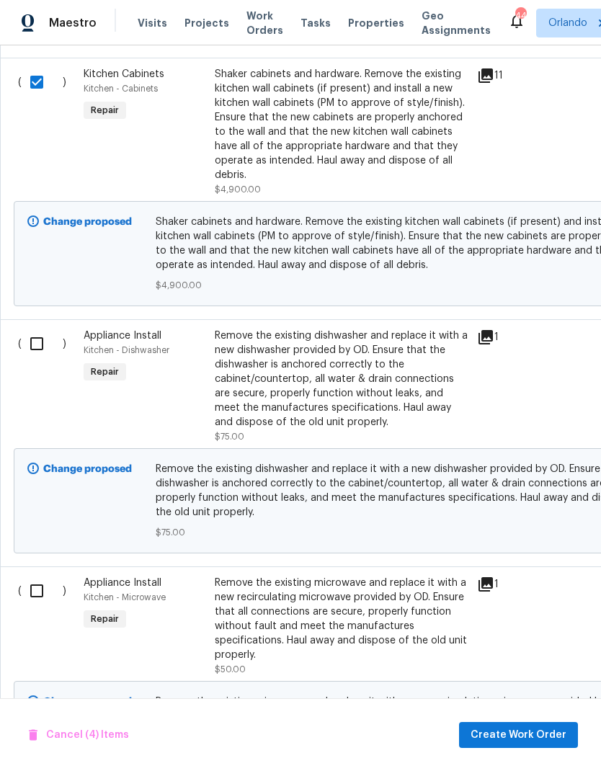
scroll to position [1644, 0]
click at [40, 329] on input "checkbox" at bounding box center [42, 344] width 41 height 30
checkbox input "true"
click at [41, 576] on input "checkbox" at bounding box center [42, 591] width 41 height 30
checkbox input "true"
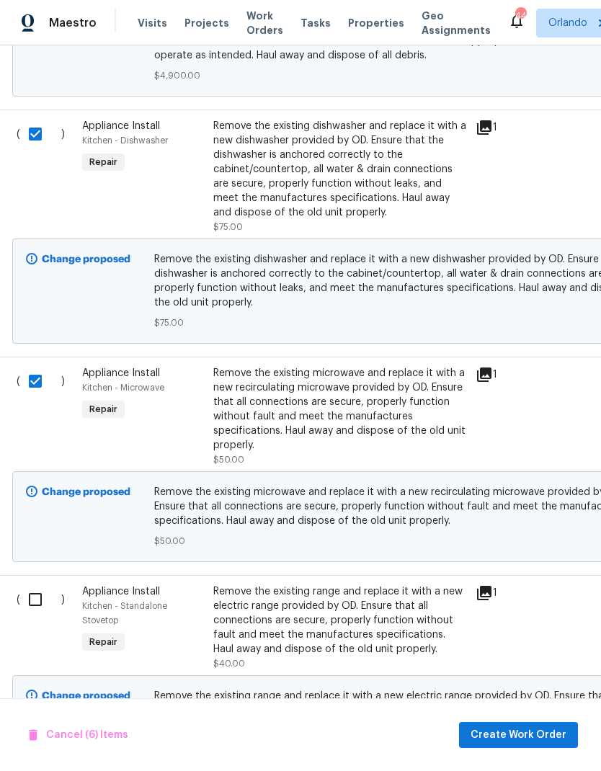
scroll to position [1853, 2]
click at [37, 585] on input "checkbox" at bounding box center [39, 600] width 41 height 30
checkbox input "true"
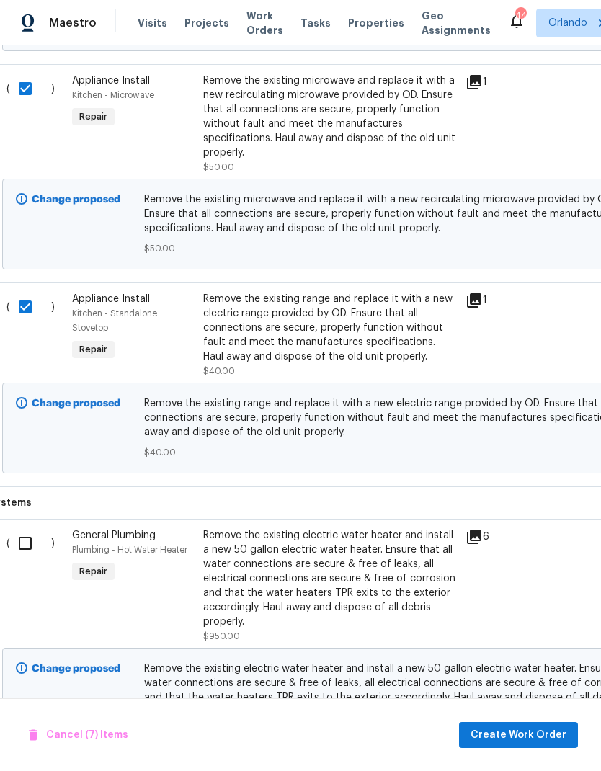
scroll to position [2146, 12]
click at [23, 529] on input "checkbox" at bounding box center [30, 544] width 41 height 30
checkbox input "true"
click at [538, 728] on span "Create Work Order" at bounding box center [519, 735] width 96 height 18
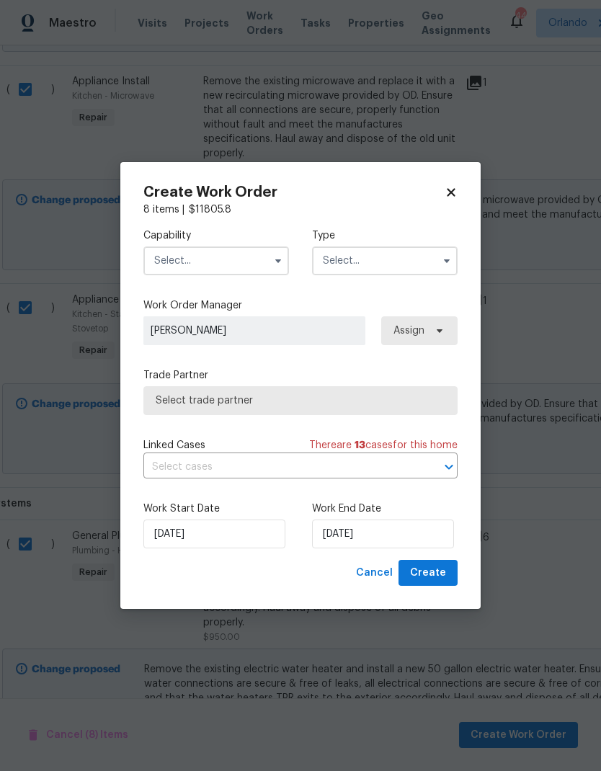
click at [272, 259] on button "button" at bounding box center [277, 260] width 17 height 17
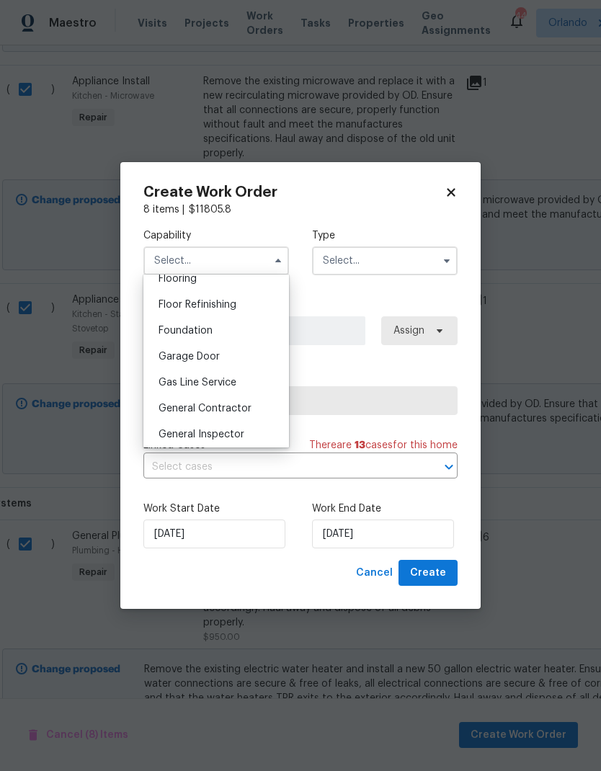
scroll to position [608, 0]
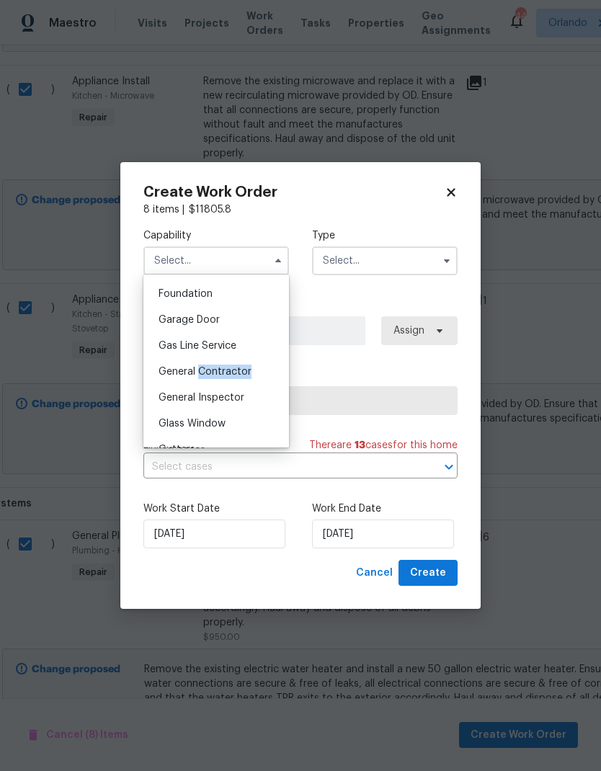
click at [251, 370] on div "General Contractor" at bounding box center [216, 372] width 138 height 26
type input "General Contractor"
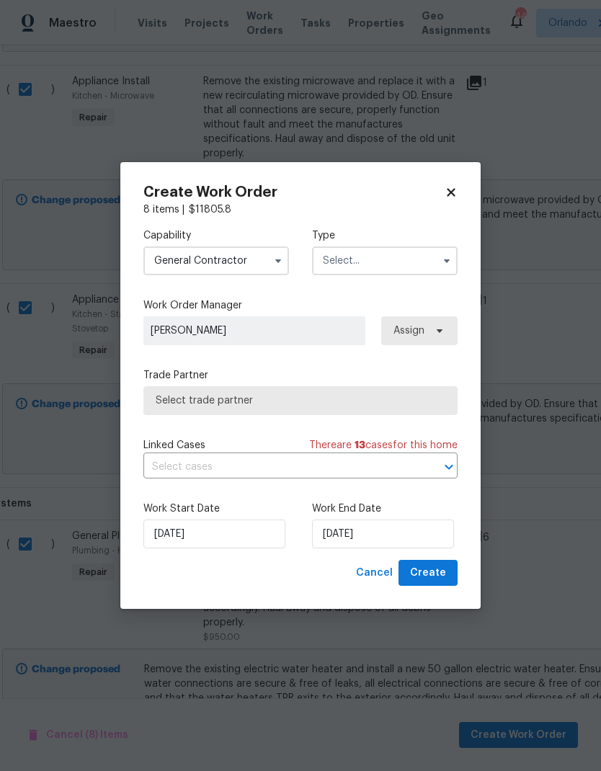
click at [435, 264] on input "text" at bounding box center [385, 260] width 146 height 29
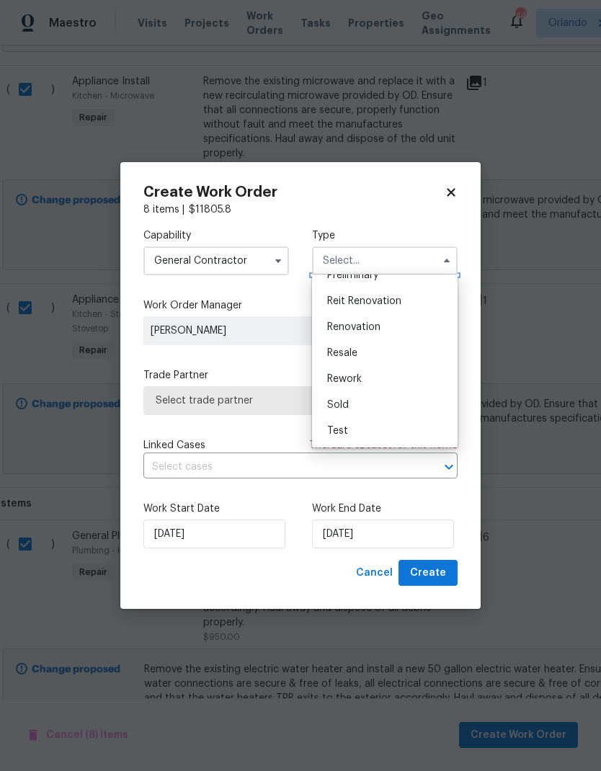
scroll to position [327, 0]
click at [385, 331] on div "Renovation" at bounding box center [385, 327] width 138 height 26
type input "Renovation"
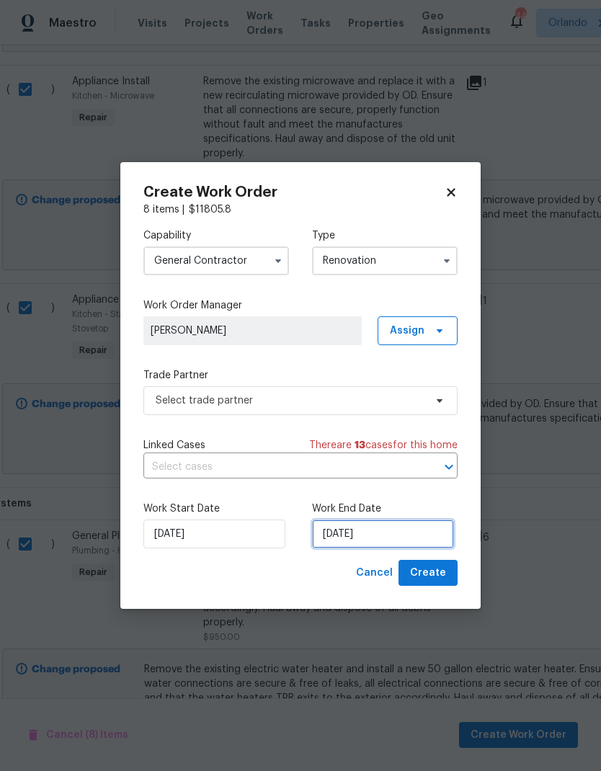
click at [378, 525] on input "9/1/2025" at bounding box center [383, 534] width 142 height 29
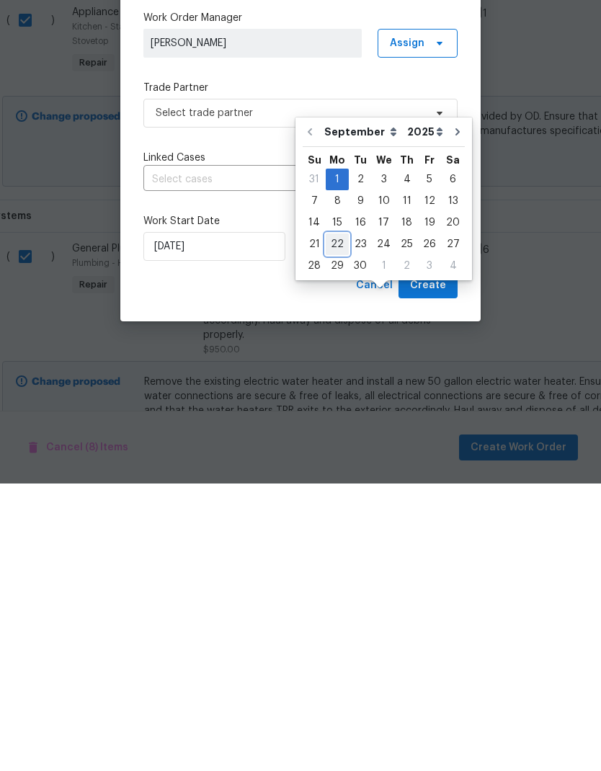
click at [339, 522] on div "22" at bounding box center [337, 532] width 23 height 20
type input "9/22/2025"
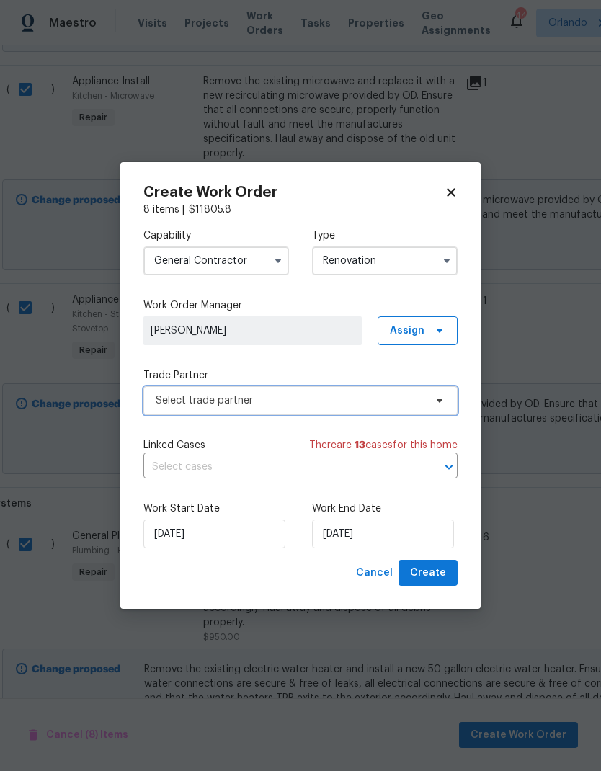
click at [406, 398] on span "Select trade partner" at bounding box center [290, 400] width 269 height 14
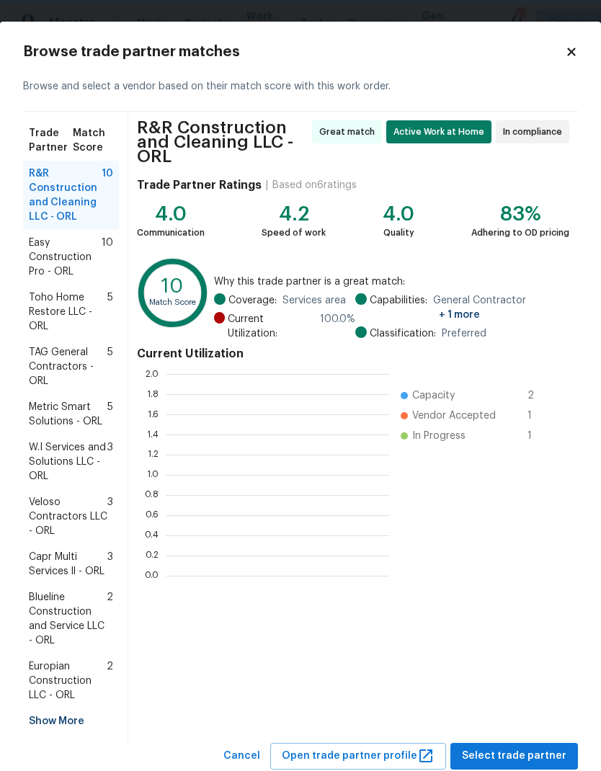
scroll to position [202, 223]
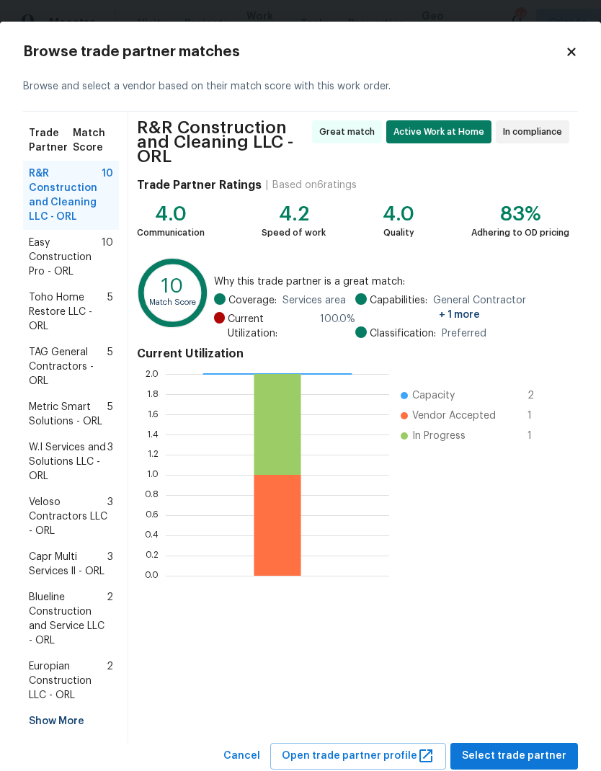
click at [104, 244] on span "10" at bounding box center [108, 257] width 12 height 43
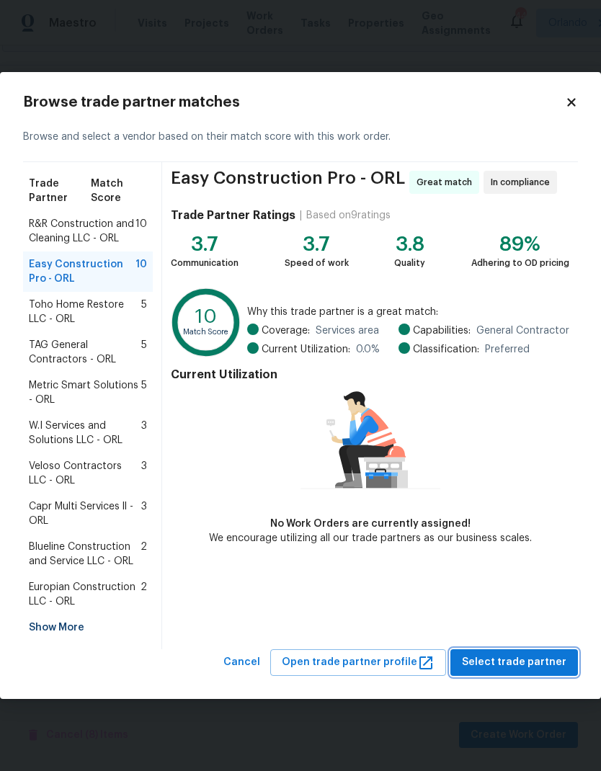
click at [525, 658] on span "Select trade partner" at bounding box center [514, 663] width 104 height 18
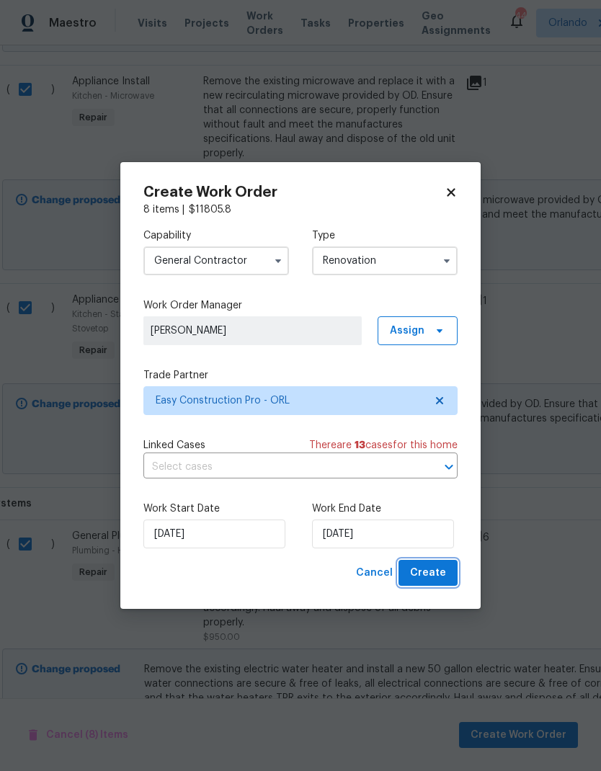
click at [442, 575] on span "Create" at bounding box center [428, 573] width 36 height 18
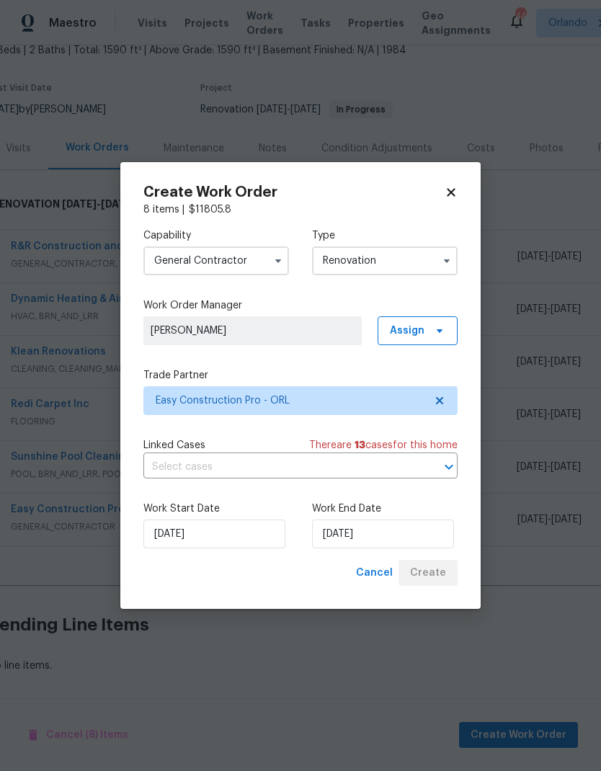
scroll to position [33, 12]
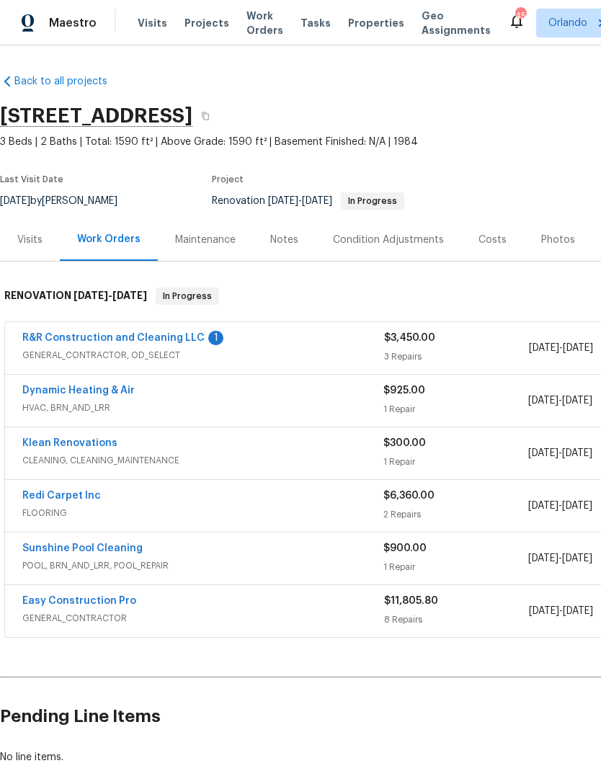
click at [191, 342] on link "R&R Construction and Cleaning LLC" at bounding box center [113, 338] width 182 height 10
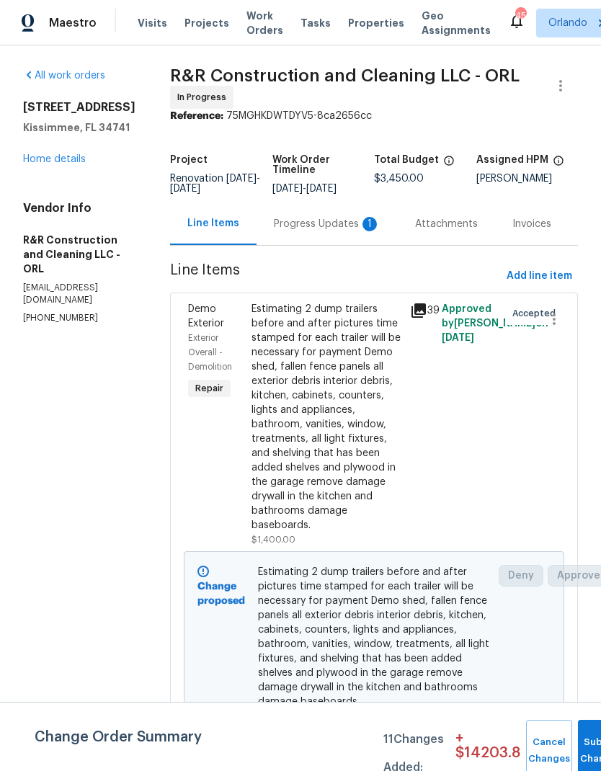
click at [344, 231] on div "Progress Updates 1" at bounding box center [327, 224] width 107 height 14
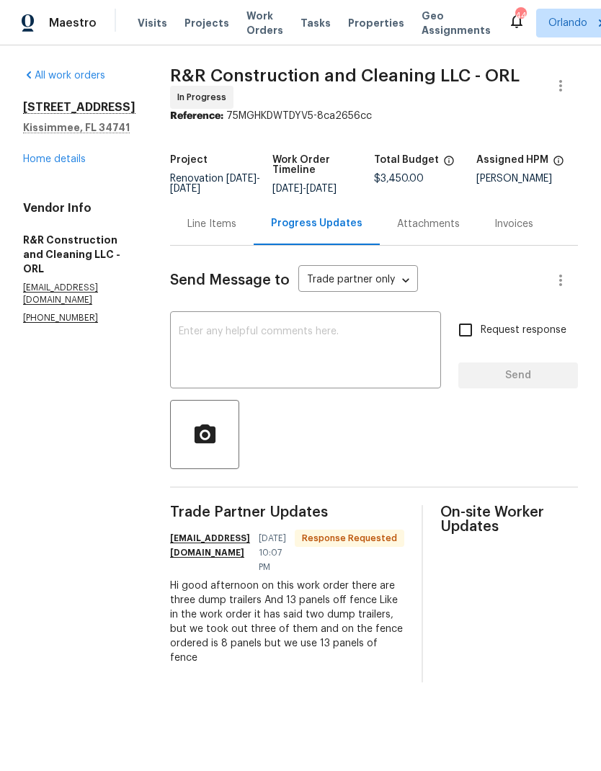
click at [66, 154] on link "Home details" at bounding box center [54, 159] width 63 height 10
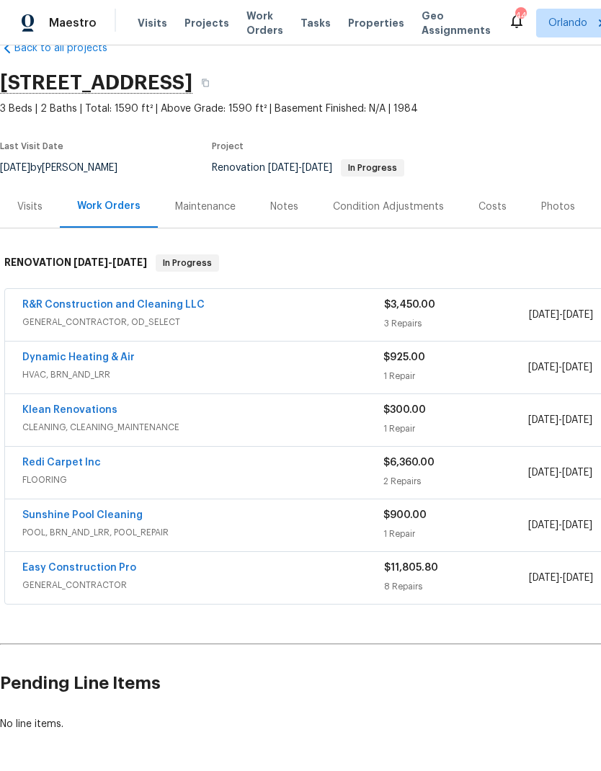
scroll to position [33, 0]
click at [142, 306] on link "R&R Construction and Cleaning LLC" at bounding box center [113, 305] width 182 height 10
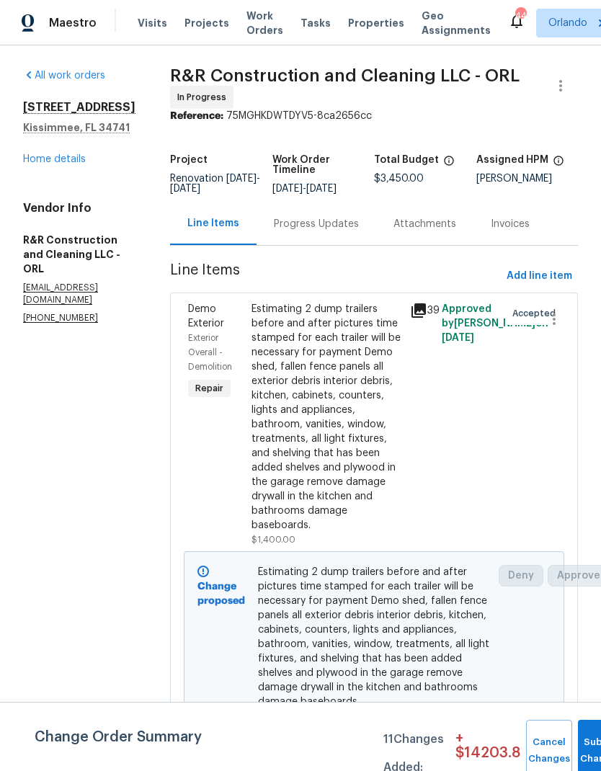
click at [345, 231] on div "Progress Updates" at bounding box center [316, 224] width 85 height 14
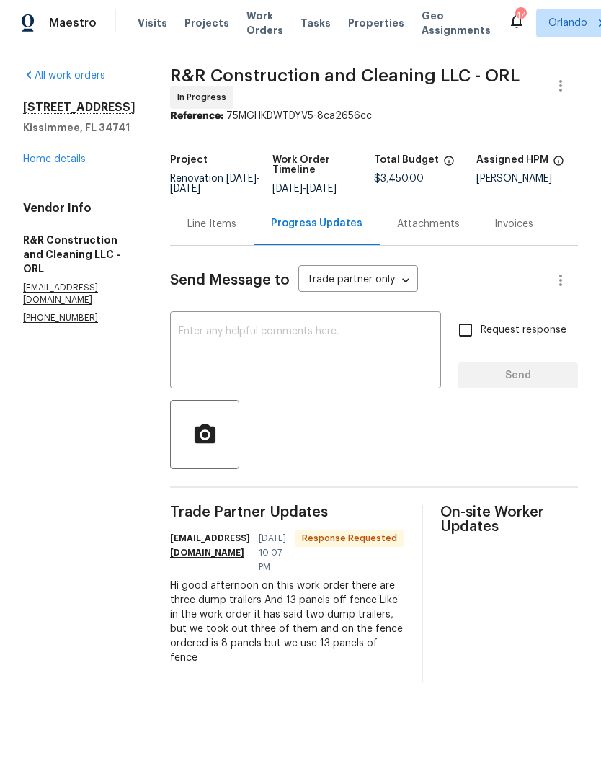
click at [404, 618] on div "Hi good afternoon on this work order there are three dump trailers And 13 panel…" at bounding box center [287, 622] width 234 height 86
click at [404, 600] on div "Hi good afternoon on this work order there are three dump trailers And 13 panel…" at bounding box center [287, 622] width 234 height 86
click at [78, 160] on link "Home details" at bounding box center [54, 159] width 63 height 10
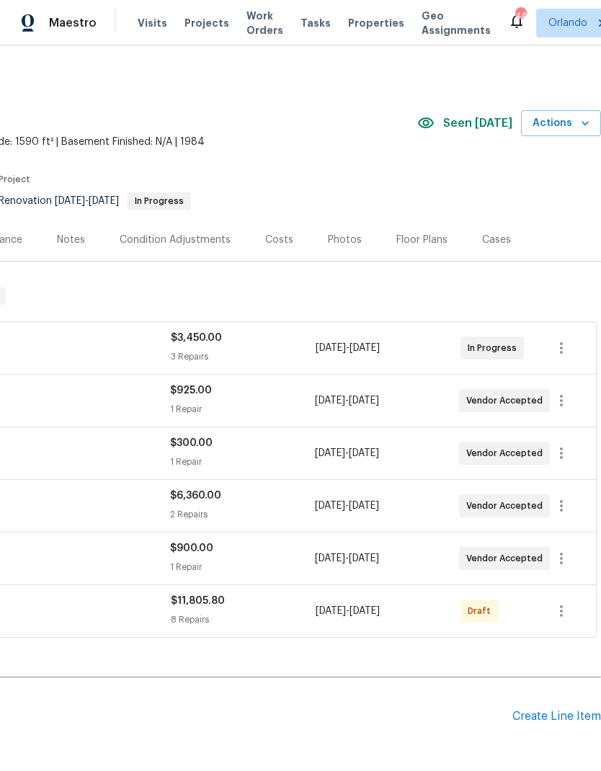
scroll to position [0, 213]
click at [563, 606] on icon "button" at bounding box center [561, 610] width 17 height 17
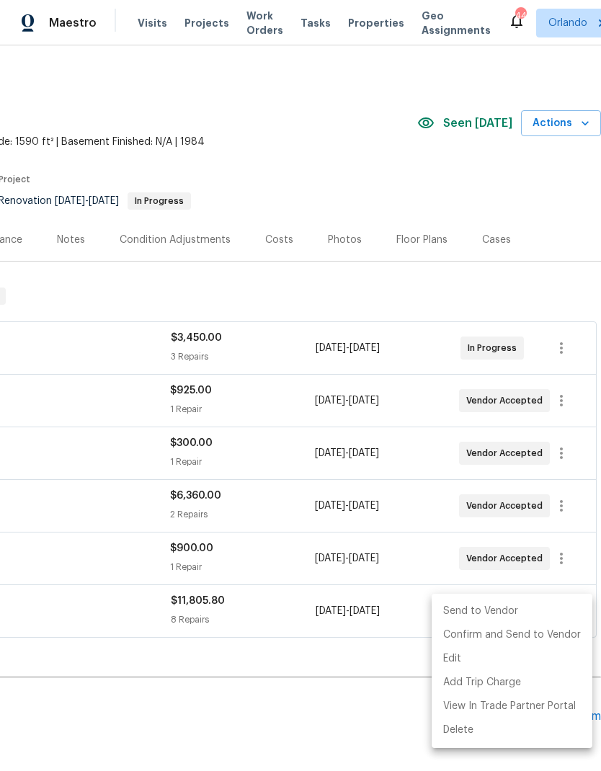
click at [561, 605] on li "Send to Vendor" at bounding box center [512, 612] width 161 height 24
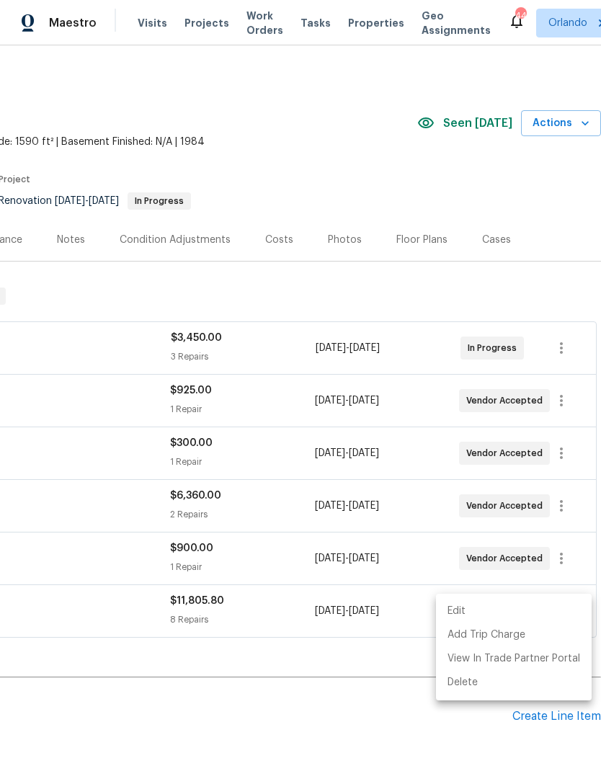
click at [371, 642] on div at bounding box center [300, 385] width 601 height 771
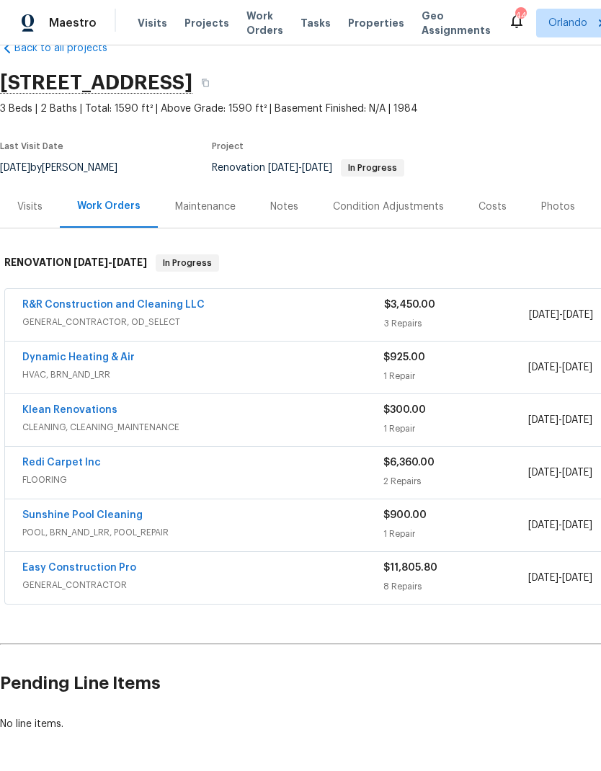
scroll to position [33, 0]
click at [157, 293] on div "R&R Construction and Cleaning LLC GENERAL_CONTRACTOR, OD_SELECT $3,450.00 3 Rep…" at bounding box center [407, 315] width 804 height 52
click at [174, 308] on link "R&R Construction and Cleaning LLC" at bounding box center [113, 305] width 182 height 10
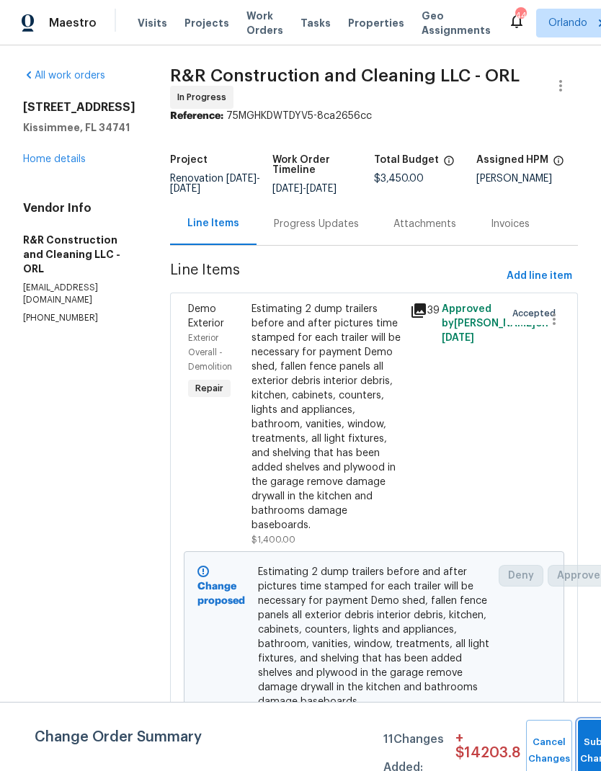
click at [584, 737] on button "Submit Changes" at bounding box center [601, 751] width 46 height 62
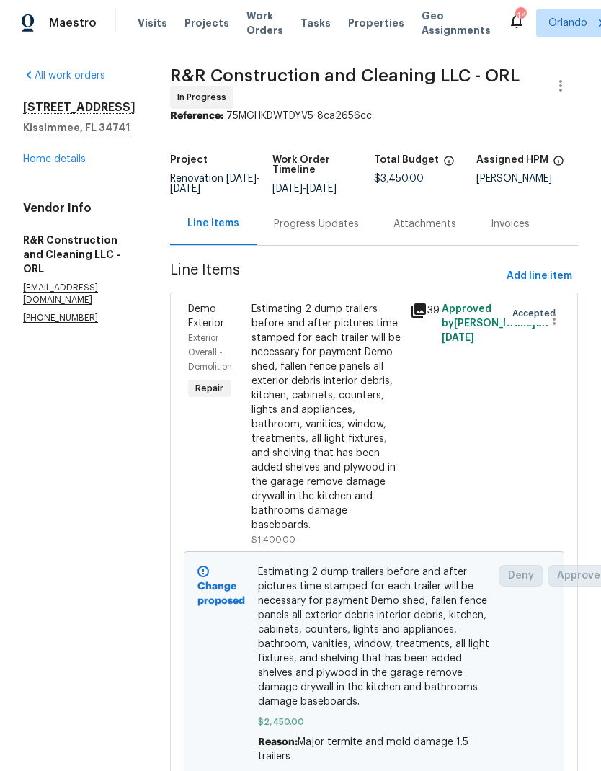
click at [73, 162] on link "Home details" at bounding box center [54, 159] width 63 height 10
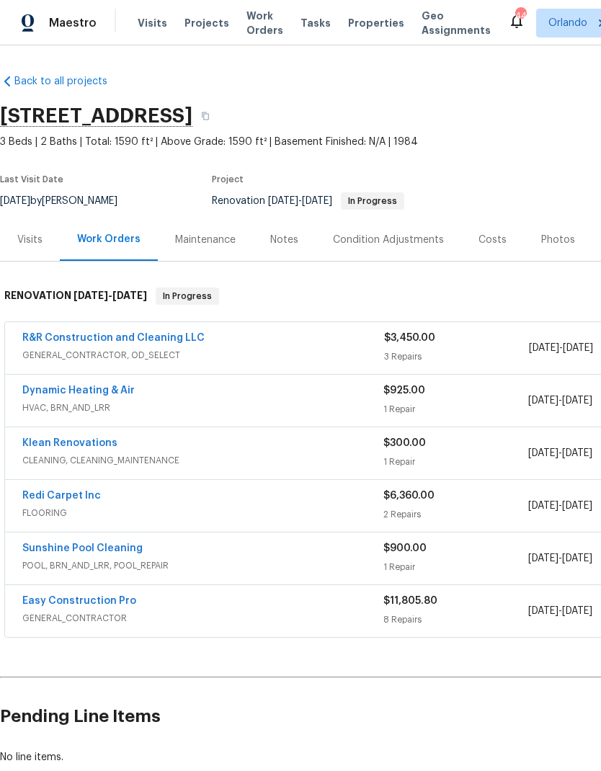
click at [112, 587] on div "Easy Construction Pro GENERAL_CONTRACTOR $11,805.80 8 Repairs [DATE] - [DATE] S…" at bounding box center [407, 611] width 804 height 52
click at [102, 602] on link "Easy Construction Pro" at bounding box center [79, 601] width 114 height 10
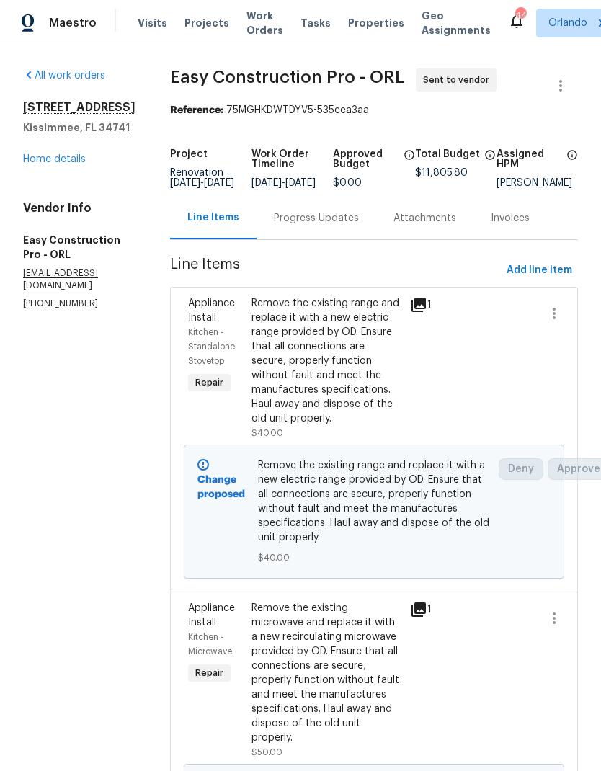
click at [69, 163] on link "Home details" at bounding box center [54, 159] width 63 height 10
